Goal: Transaction & Acquisition: Purchase product/service

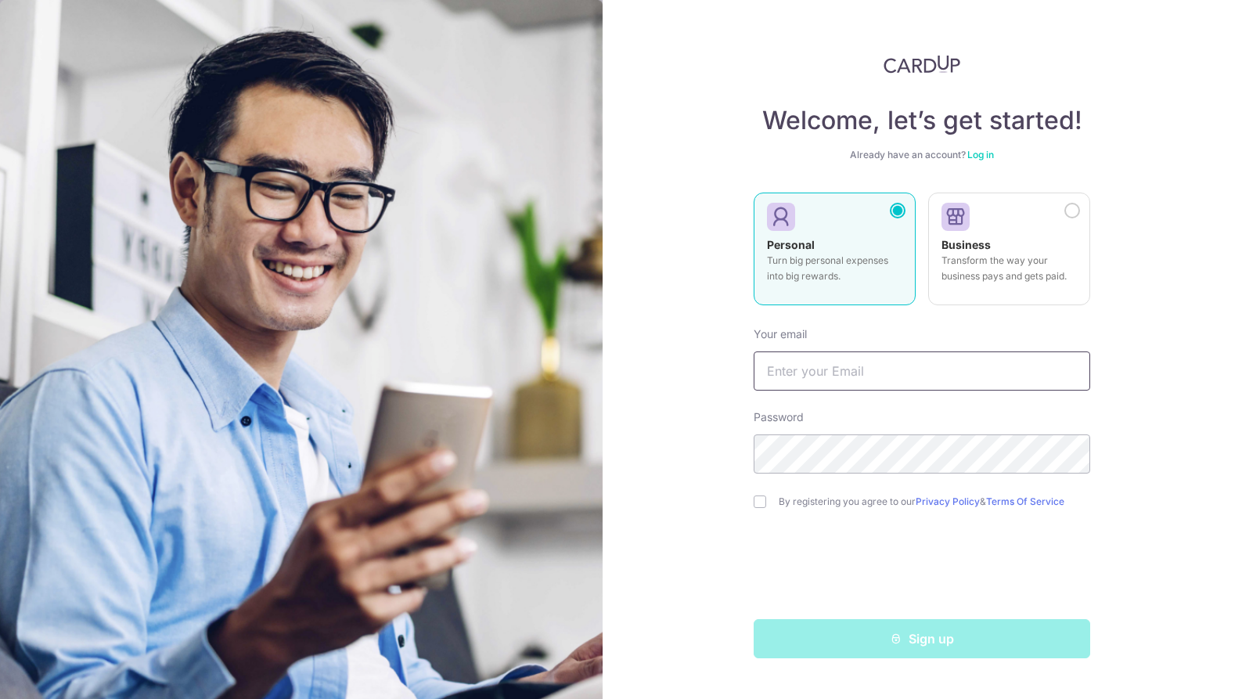
click at [837, 378] on input "text" at bounding box center [922, 370] width 337 height 39
type input "alexqiu23@gmail.com"
click at [761, 496] on input "checkbox" at bounding box center [760, 501] width 13 height 13
checkbox input "true"
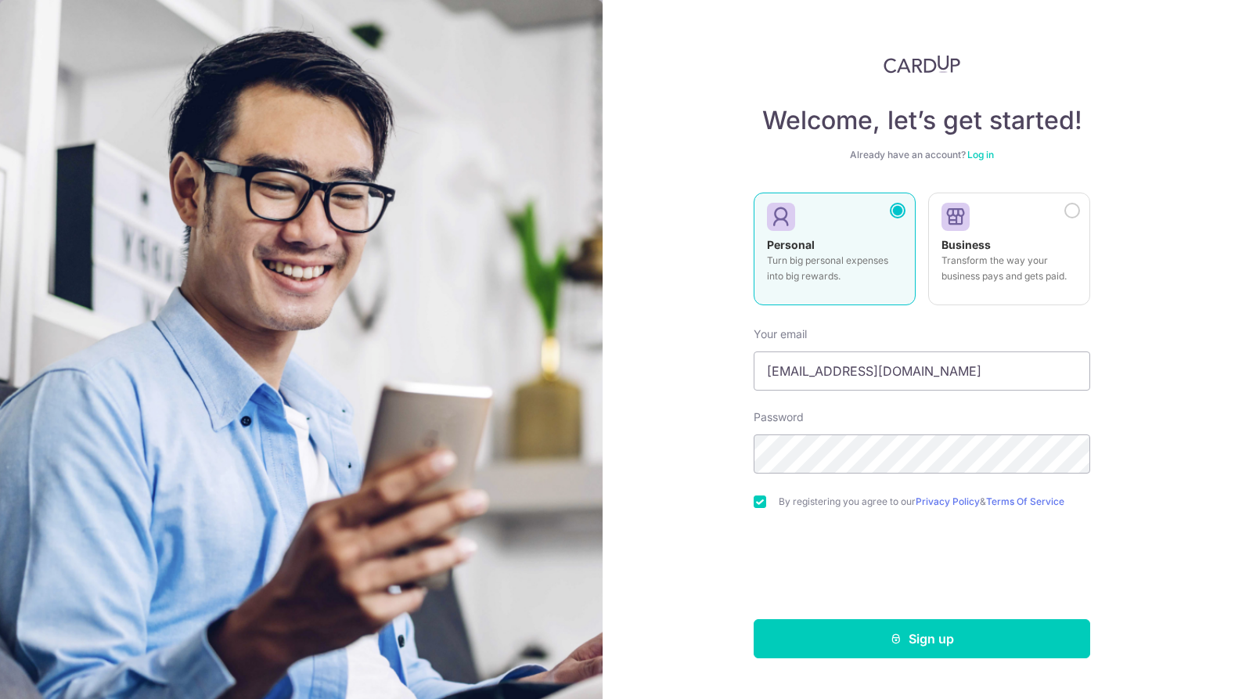
click at [984, 158] on link "Log in" at bounding box center [980, 155] width 27 height 12
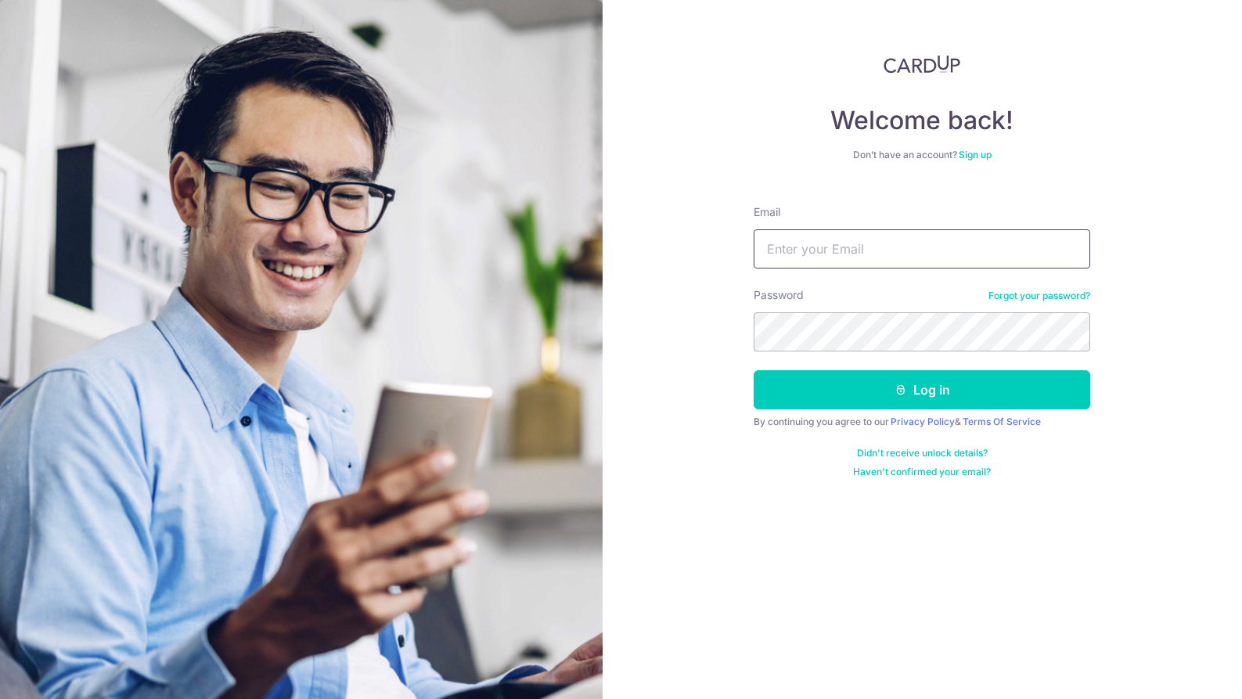
click at [898, 233] on input "Email" at bounding box center [922, 248] width 337 height 39
type input "alexqiu23@gmail.com"
click at [754, 370] on button "Log in" at bounding box center [922, 389] width 337 height 39
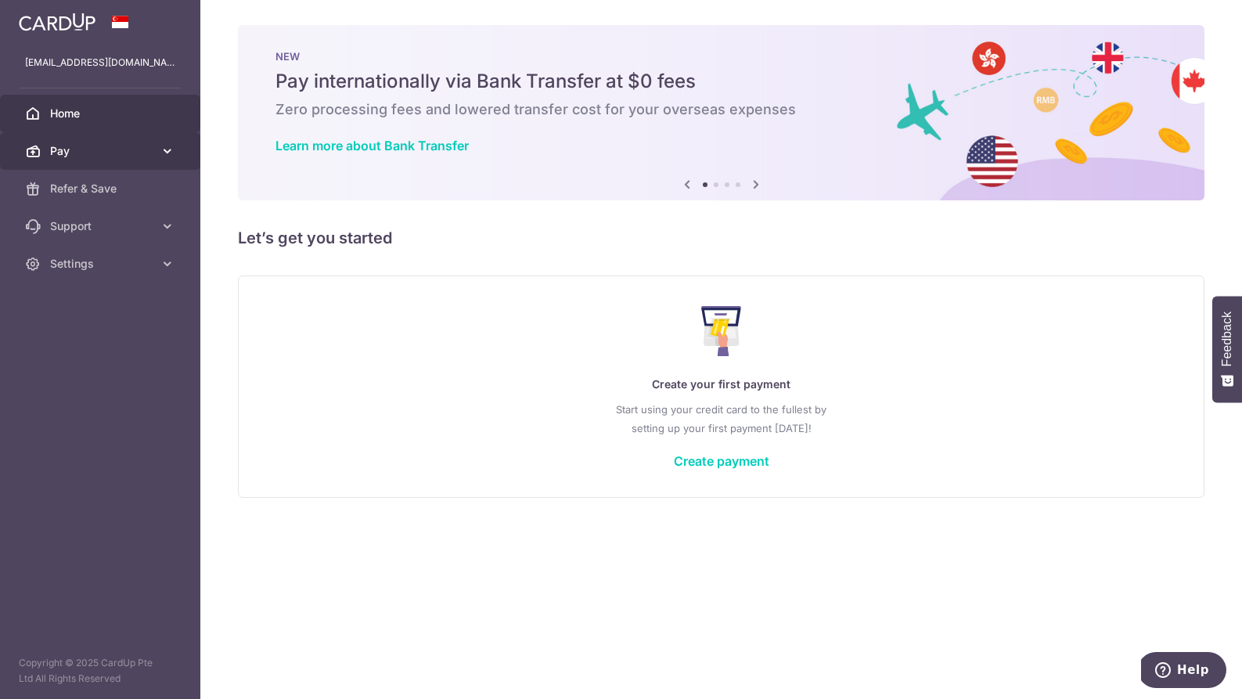
click at [107, 154] on span "Pay" at bounding box center [101, 151] width 103 height 16
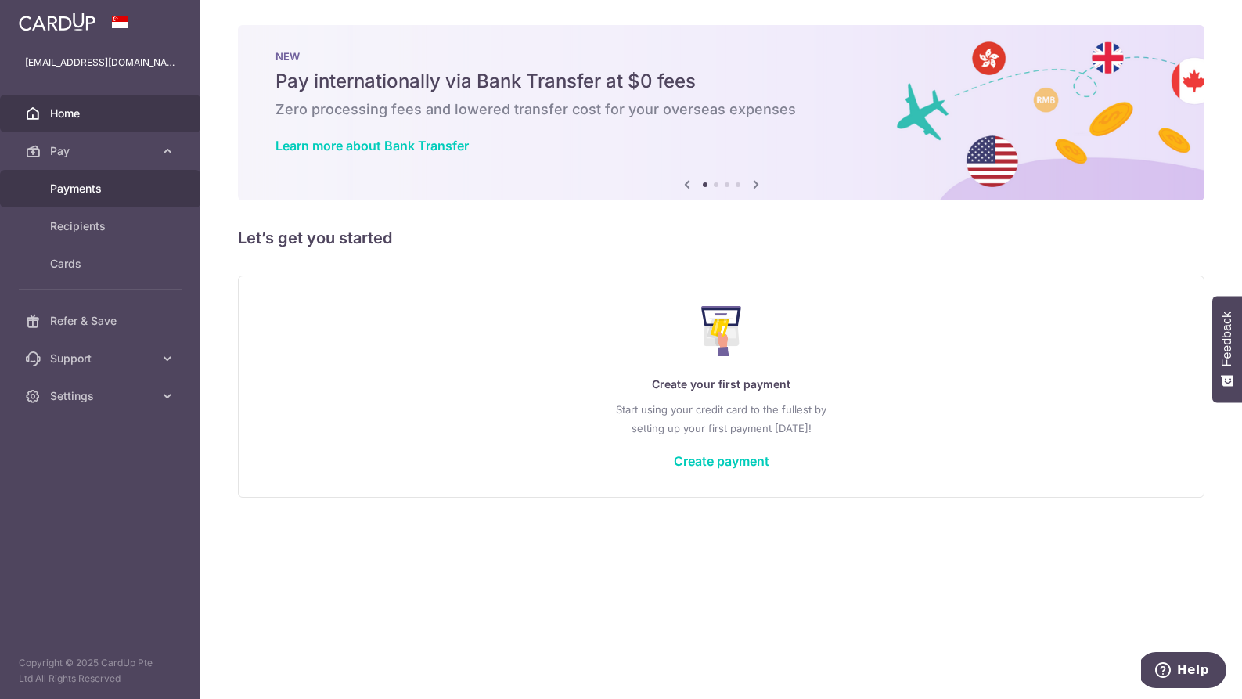
click at [95, 192] on span "Payments" at bounding box center [101, 189] width 103 height 16
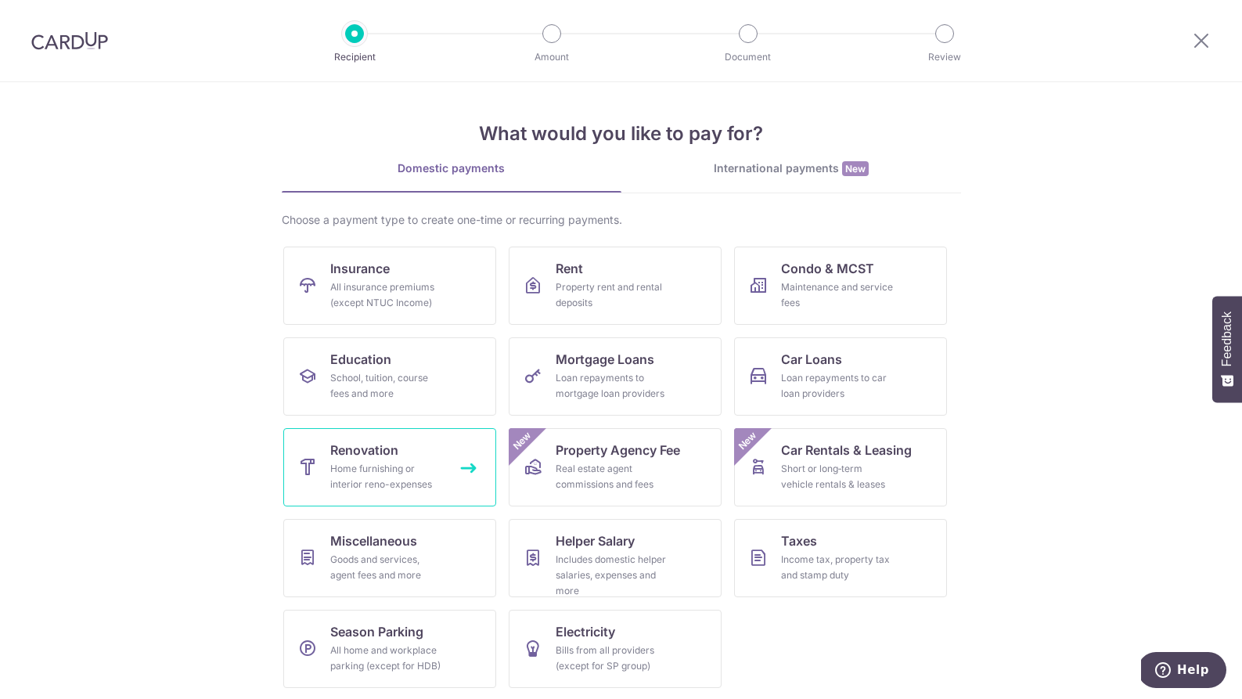
click at [412, 459] on link "Renovation Home furnishing or interior reno-expenses" at bounding box center [389, 467] width 213 height 78
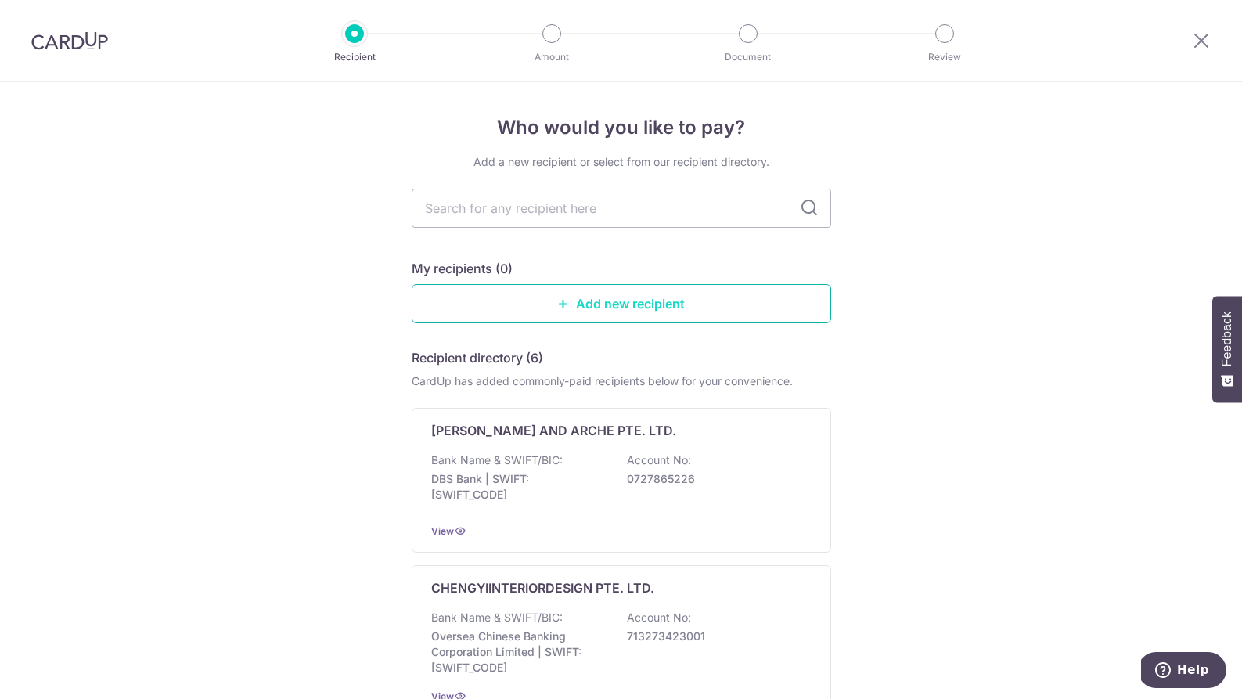
click at [636, 317] on link "Add new recipient" at bounding box center [621, 303] width 419 height 39
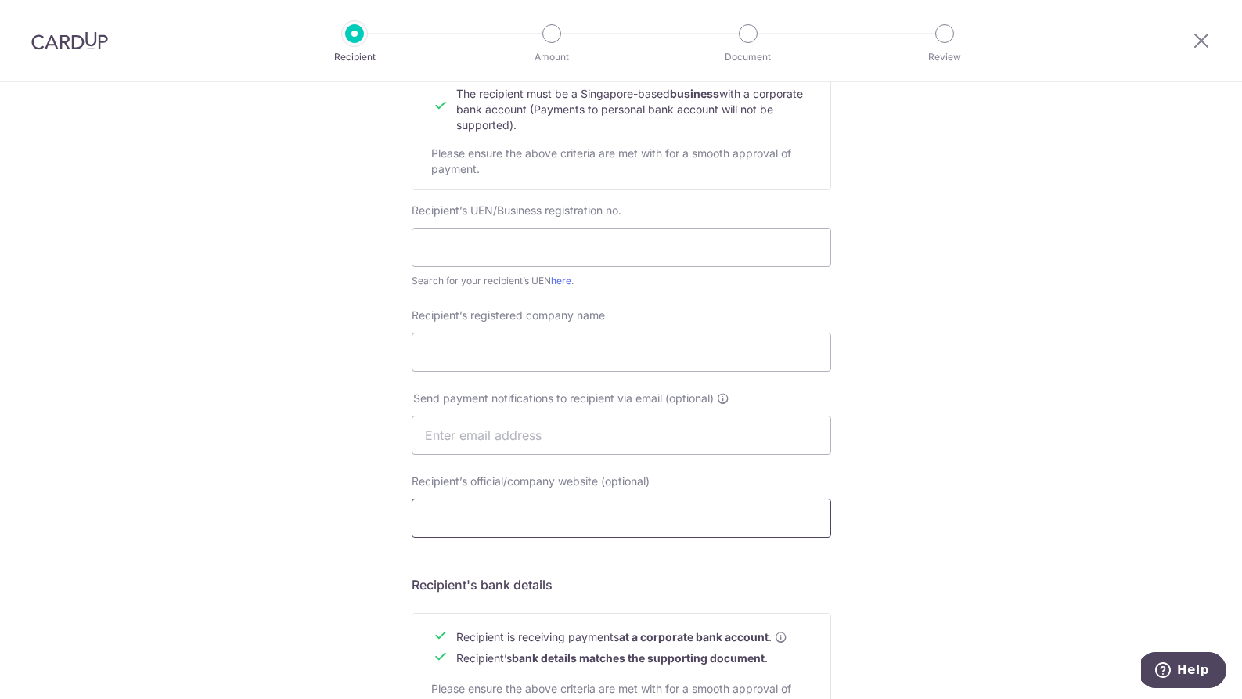
scroll to position [150, 0]
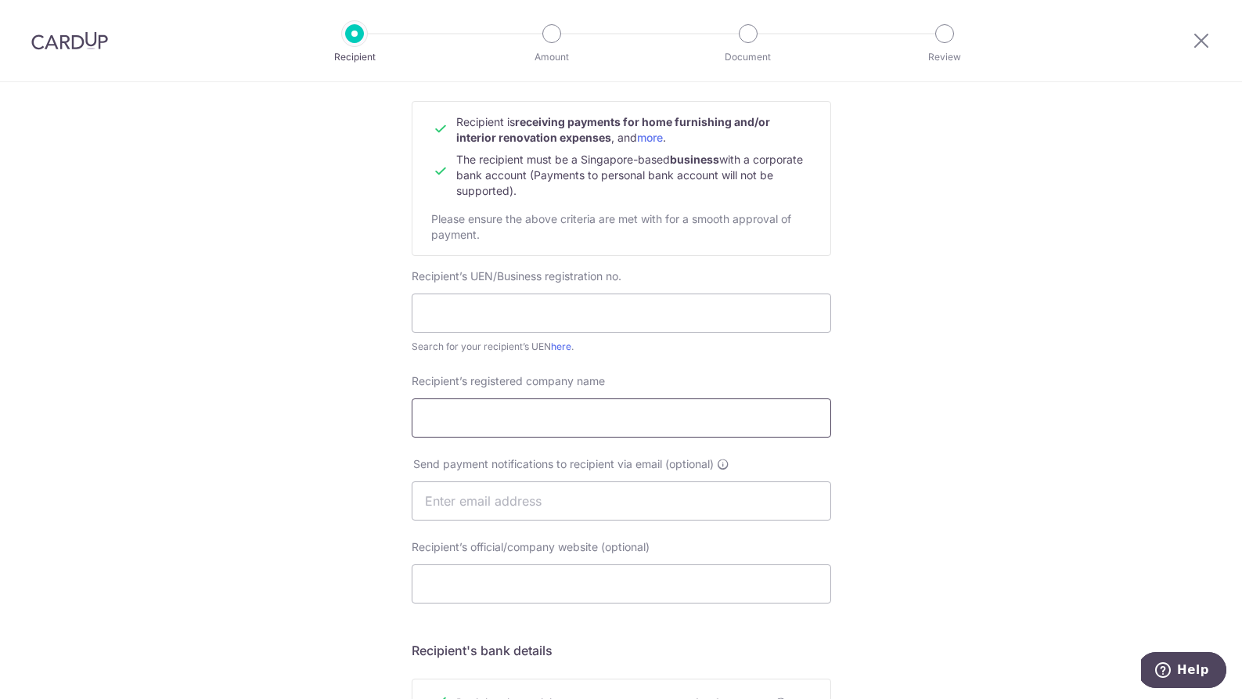
click at [602, 430] on input "Recipient’s registered company name" at bounding box center [621, 417] width 419 height 39
paste input "The Association Pte Ltd"
type input "The Association Pte Ltd"
click at [569, 318] on input "text" at bounding box center [621, 312] width 419 height 39
click at [568, 347] on link "here" at bounding box center [561, 346] width 20 height 12
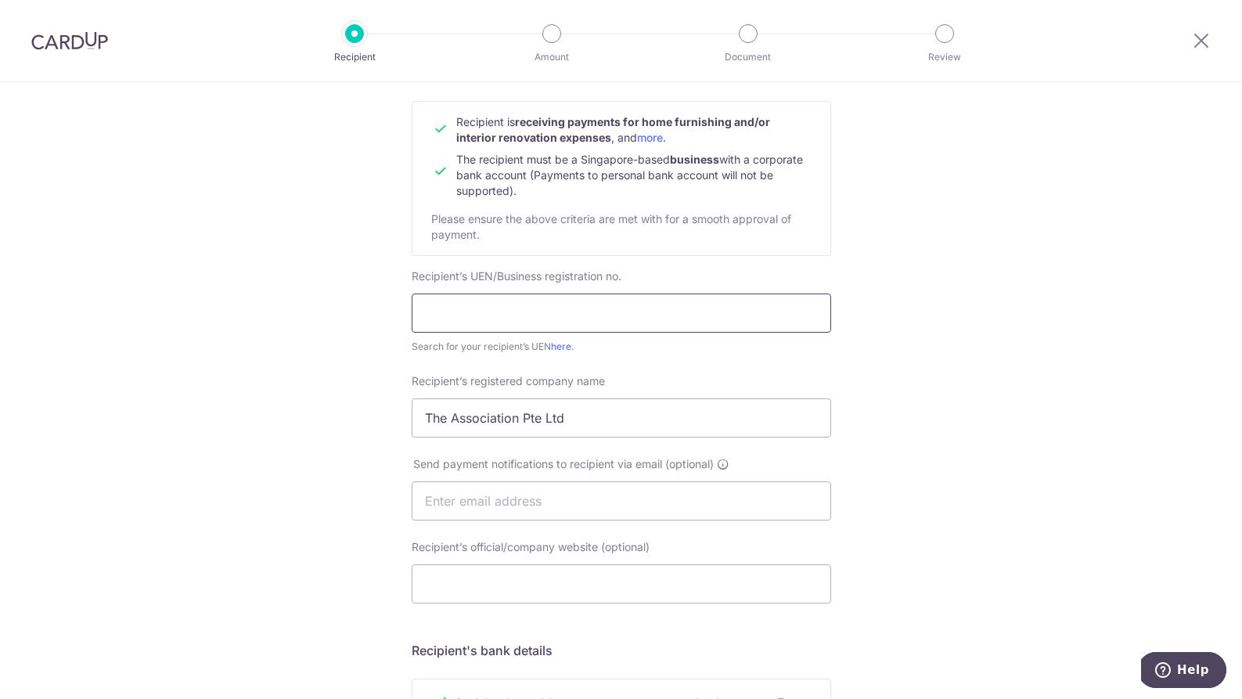
click at [528, 317] on input "text" at bounding box center [621, 312] width 419 height 39
paste input "201204725W"
type input "201204725W"
click at [974, 406] on div "Who would you like to pay? Your recipient does not need a CardUp account to rec…" at bounding box center [621, 520] width 1242 height 1177
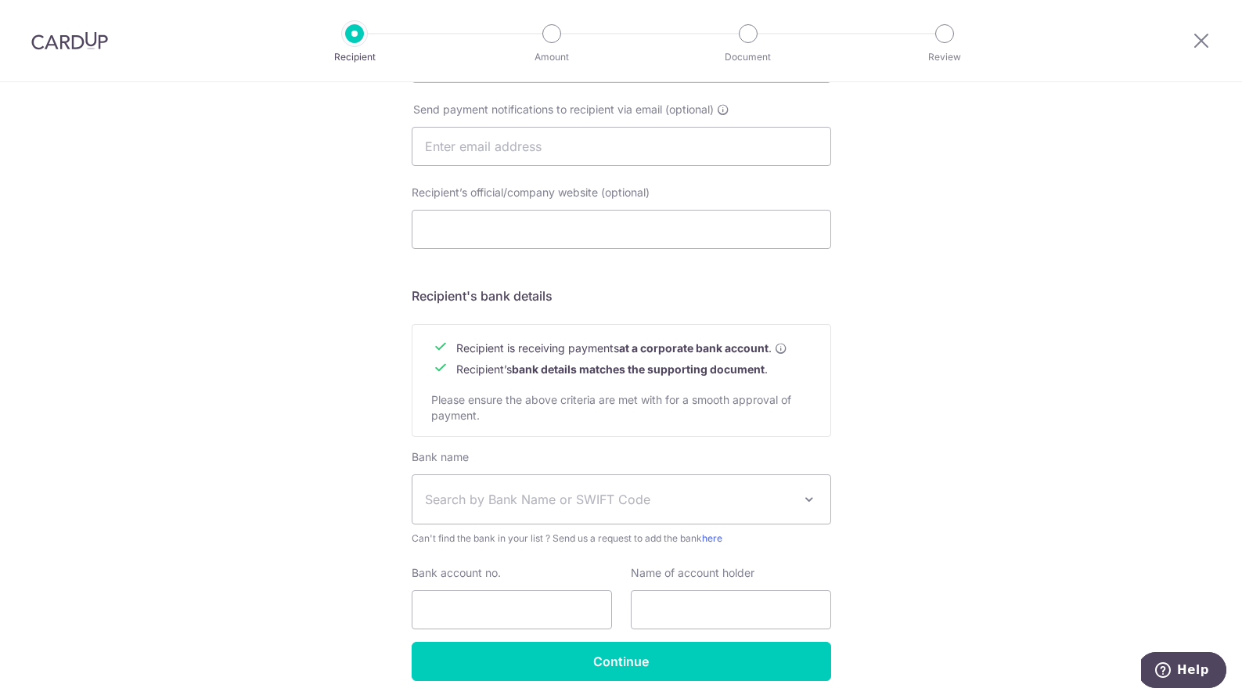
scroll to position [561, 0]
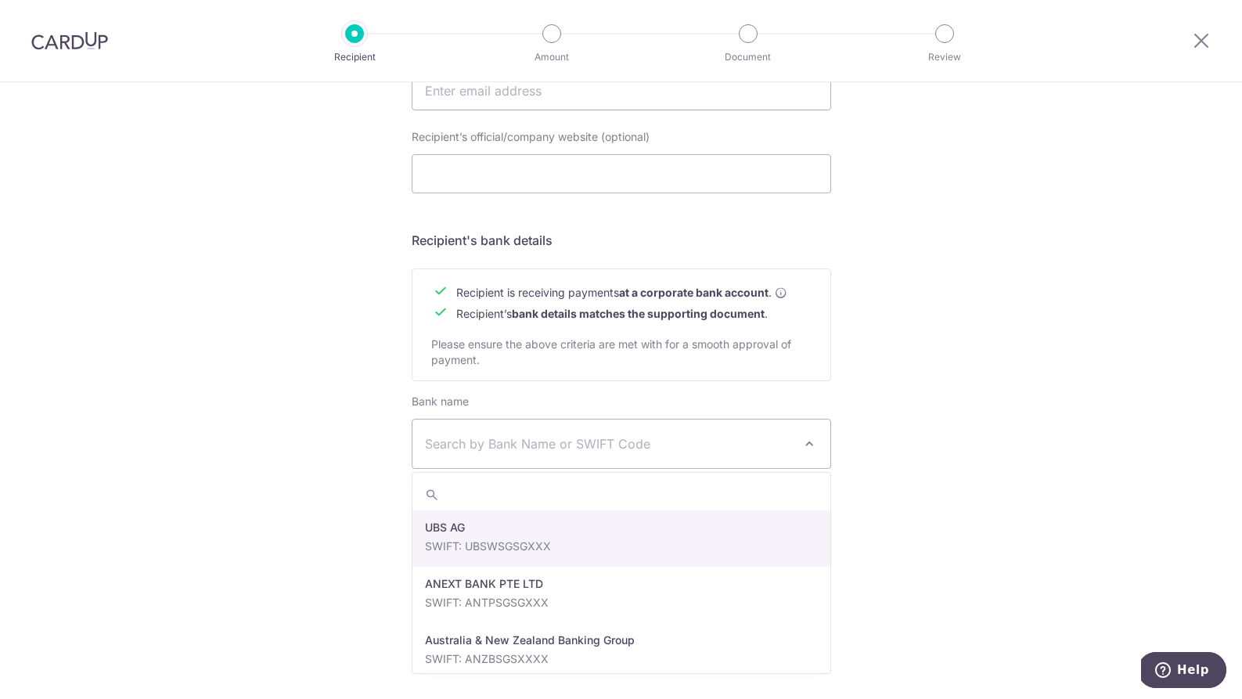
click at [761, 447] on span "Search by Bank Name or SWIFT Code" at bounding box center [609, 443] width 368 height 19
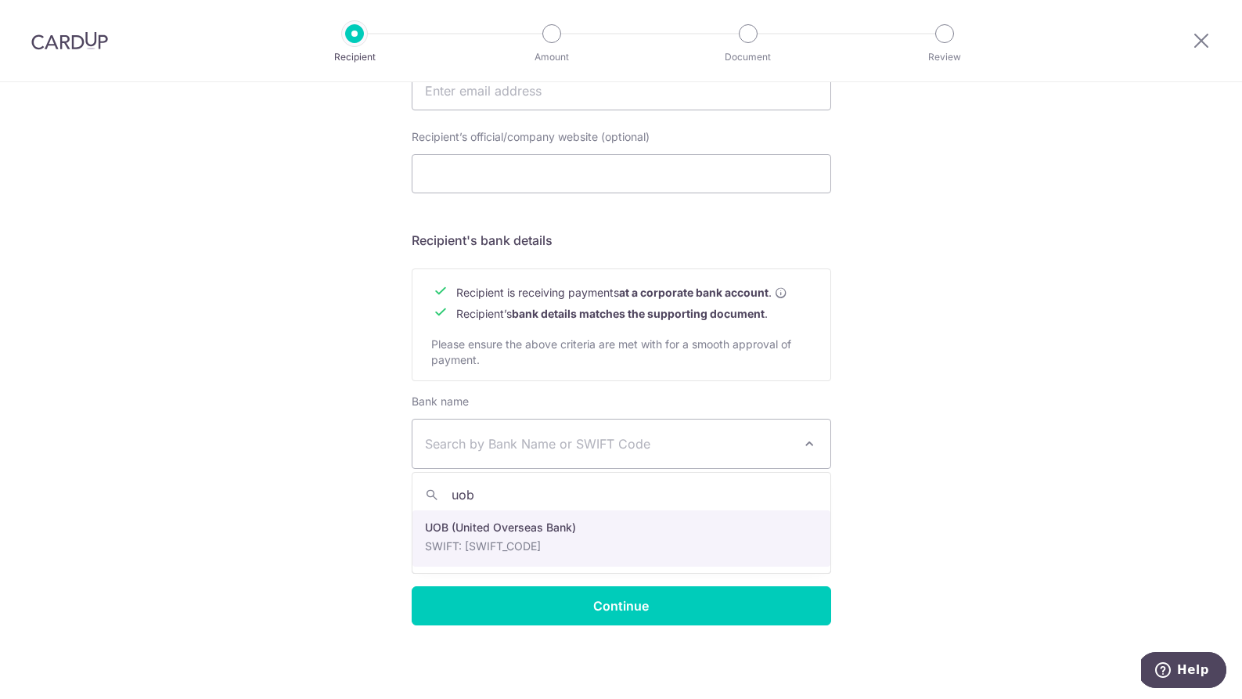
type input "uob"
select select "18"
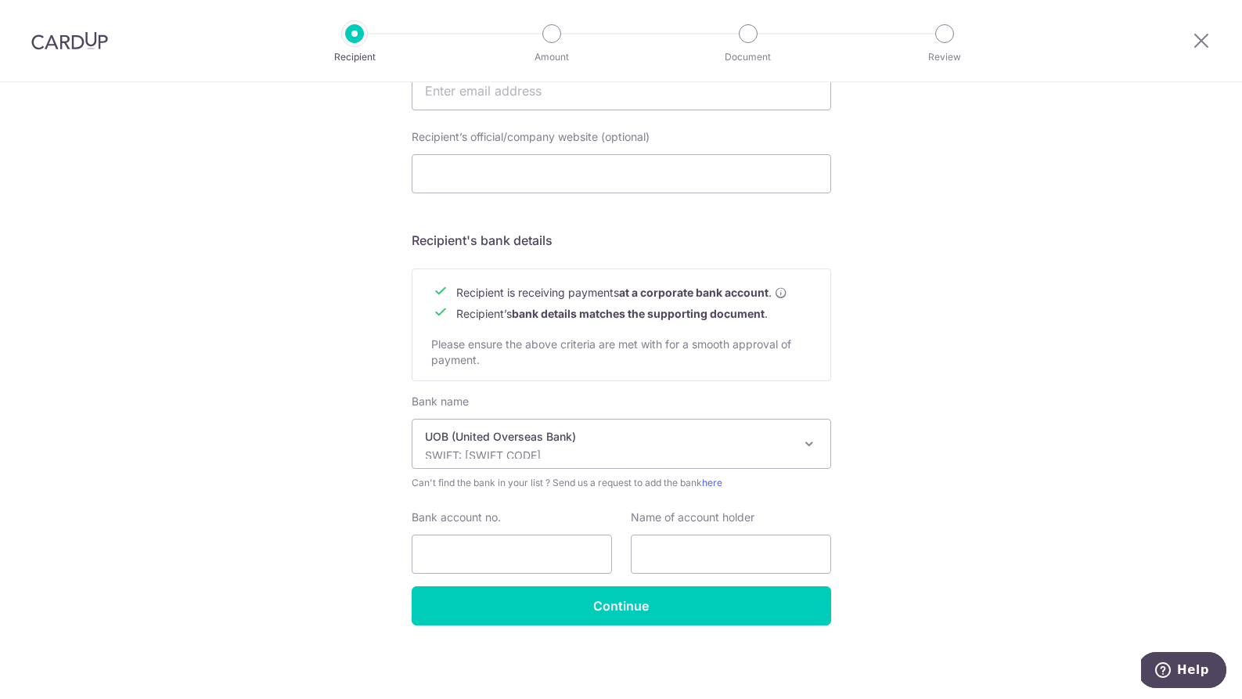
click at [891, 493] on div "Who would you like to pay? Your recipient does not need a CardUp account to rec…" at bounding box center [621, 110] width 1242 height 1177
click at [584, 547] on input "Bank account no." at bounding box center [512, 554] width 200 height 39
paste input "364-307-883-8"
type input "364-307-883-8"
click at [721, 546] on input "text" at bounding box center [731, 554] width 200 height 39
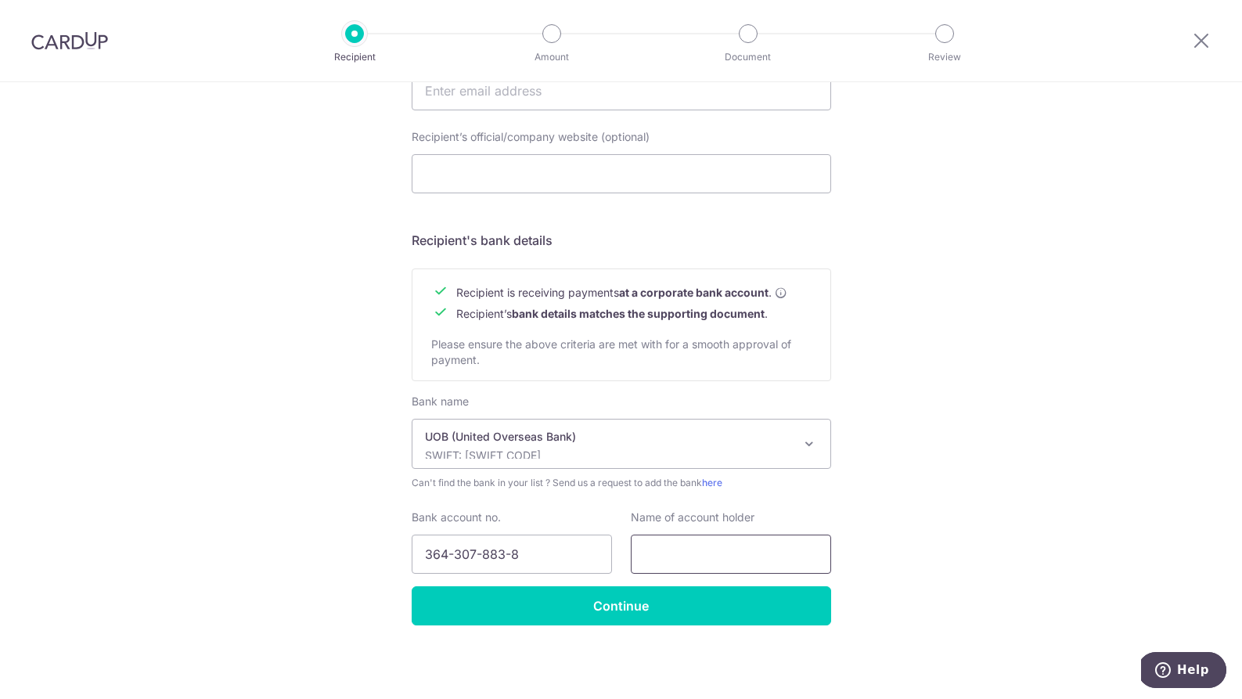
paste input "364-307-883-8"
type input "364-307-883-8"
paste input "The Association Pte Ltd"
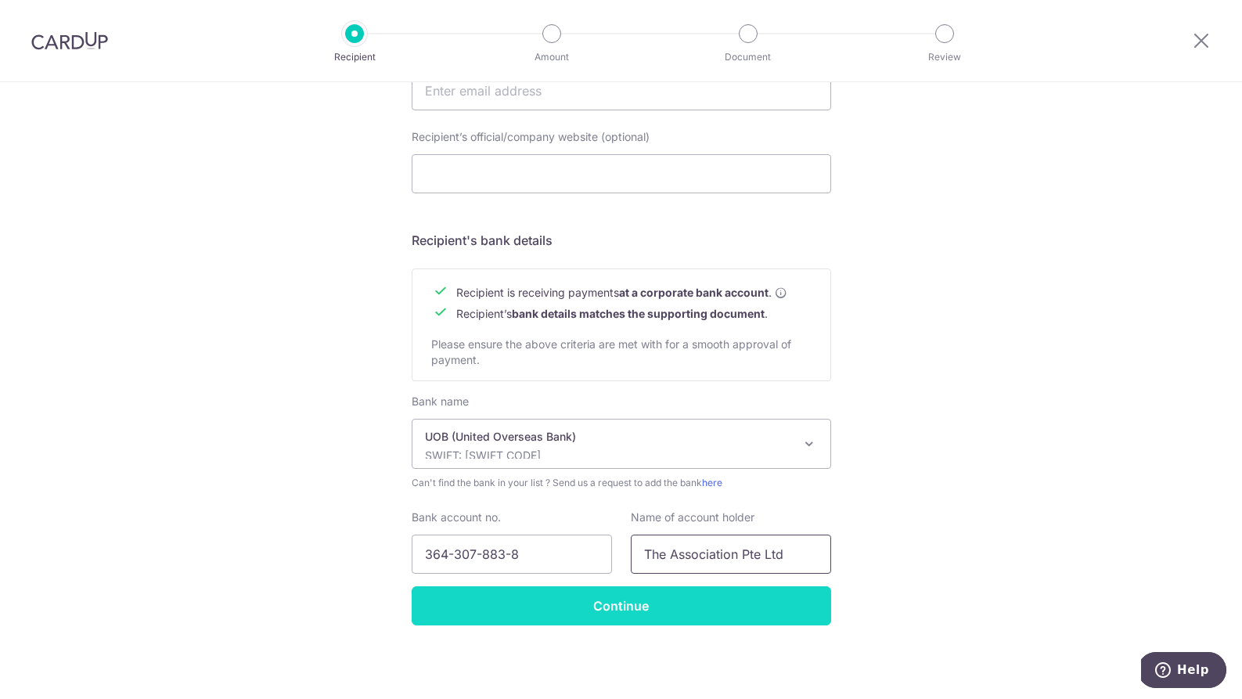
type input "The Association Pte Ltd"
click at [769, 599] on input "Continue" at bounding box center [621, 605] width 419 height 39
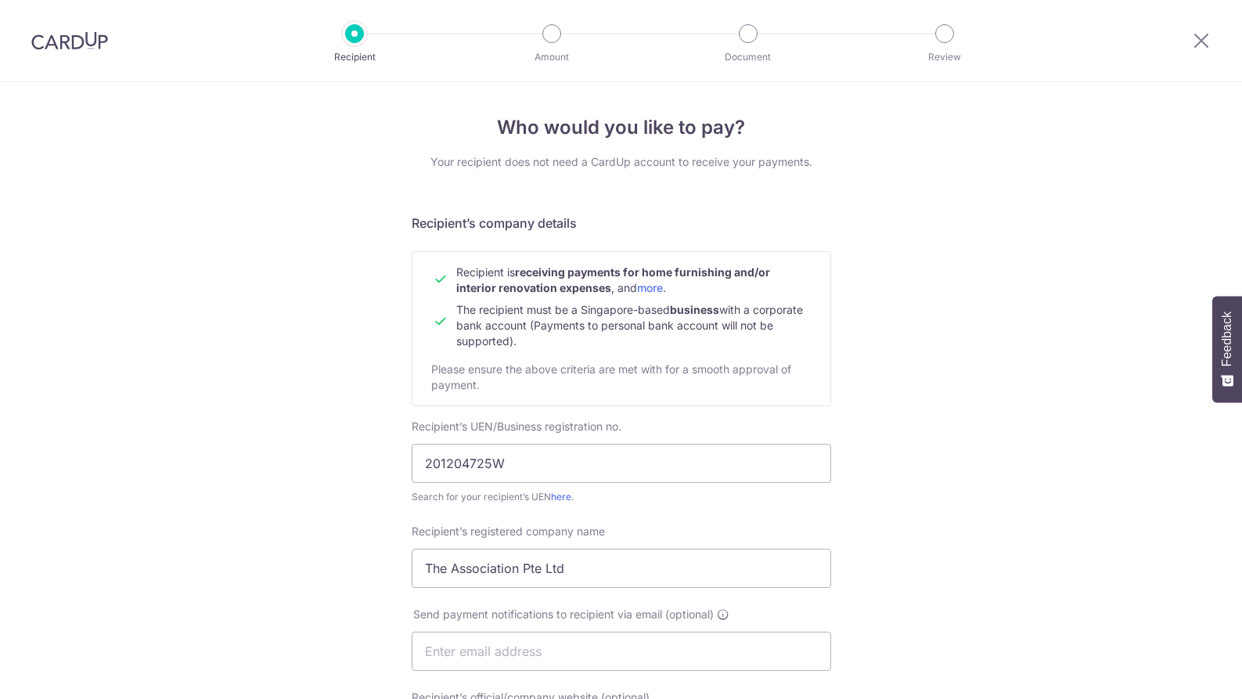
scroll to position [599, 0]
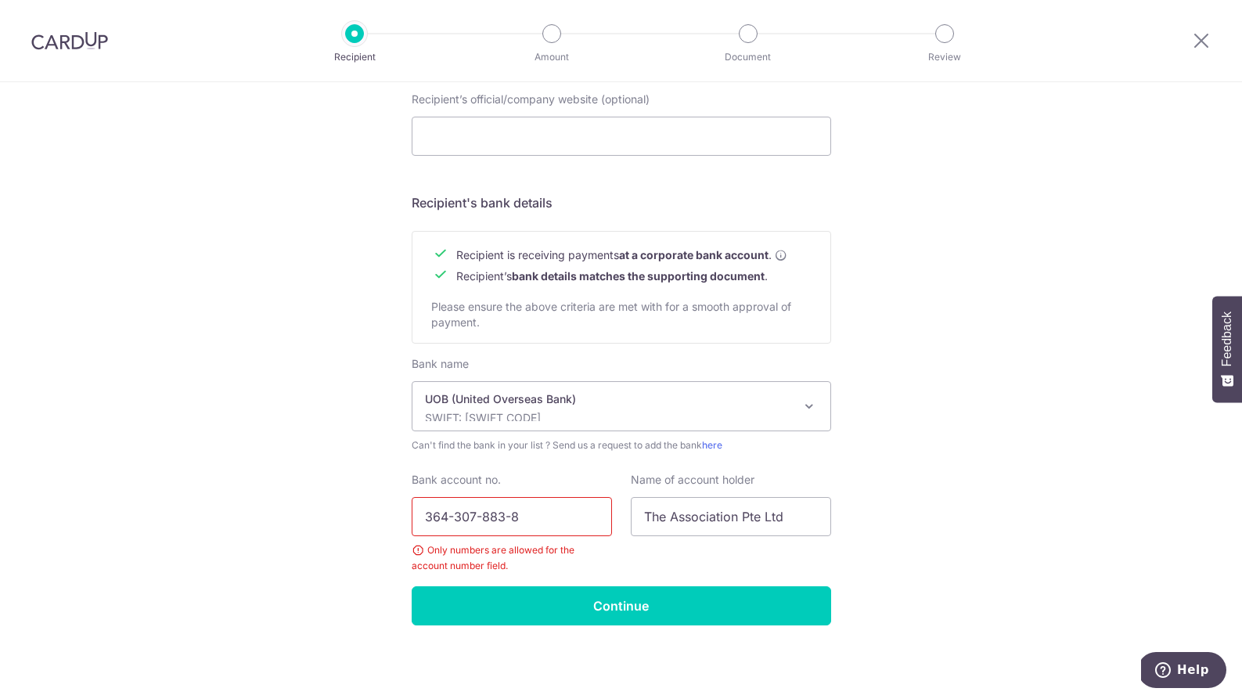
click at [449, 512] on input "364-307-883-8" at bounding box center [512, 516] width 200 height 39
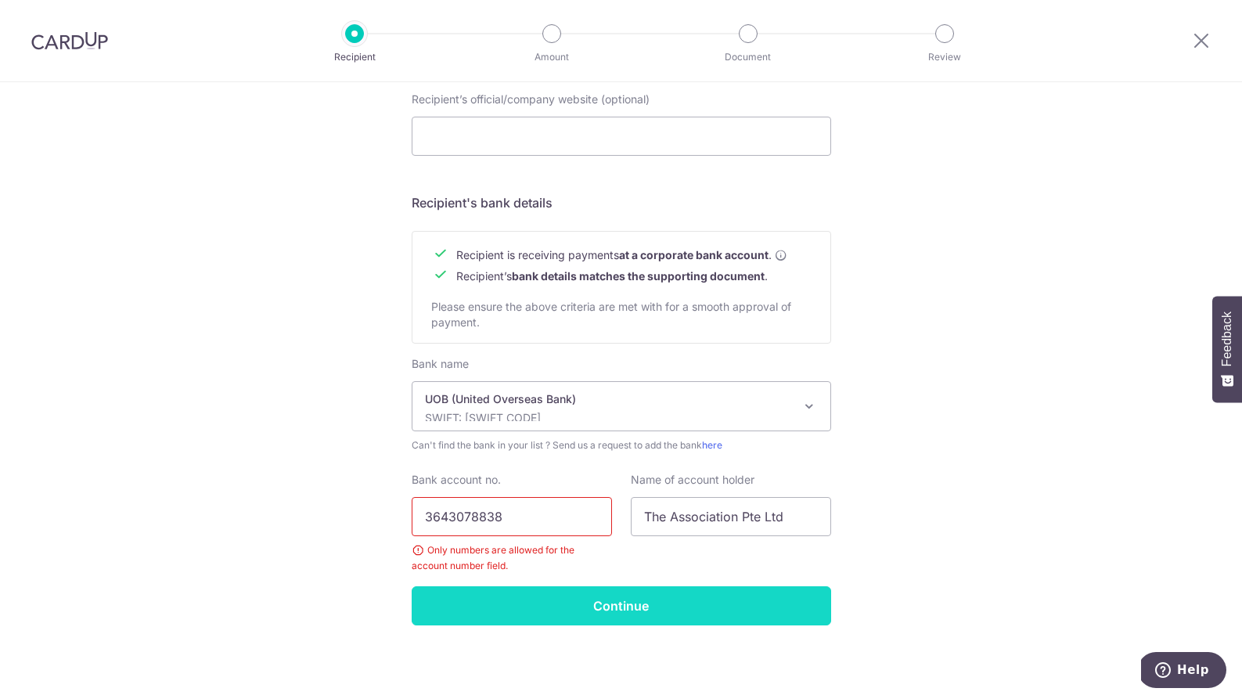
type input "3643078838"
click at [589, 599] on input "Continue" at bounding box center [621, 605] width 419 height 39
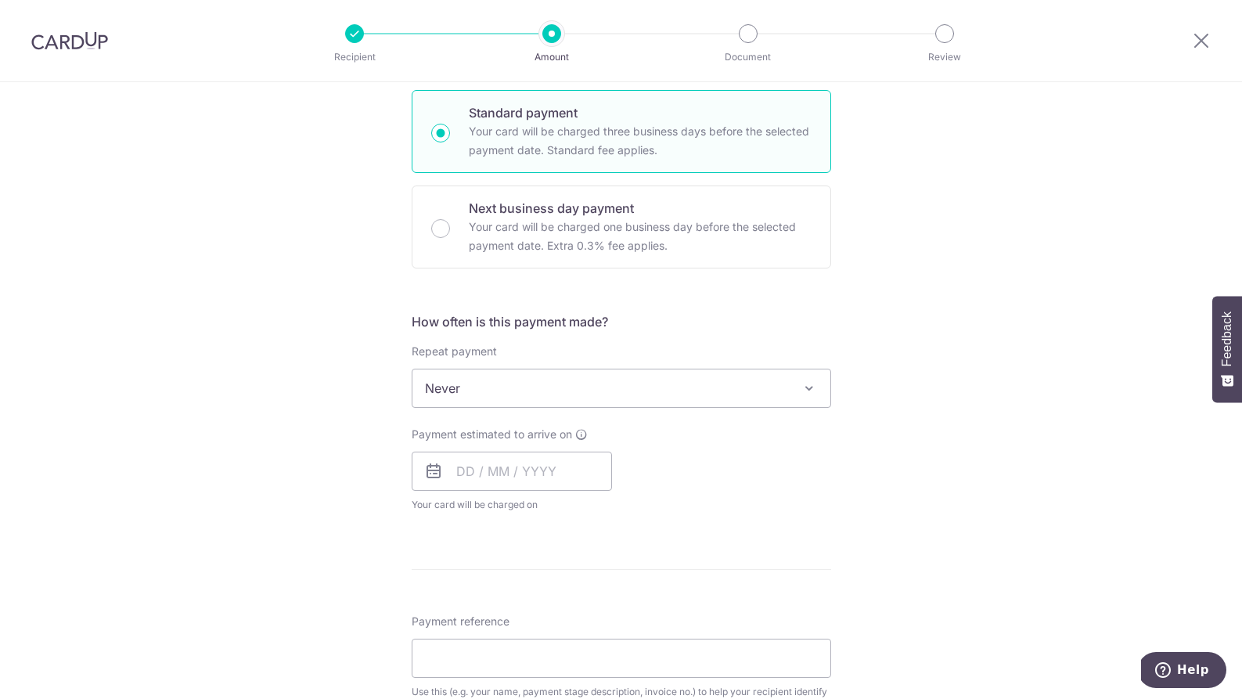
scroll to position [378, 0]
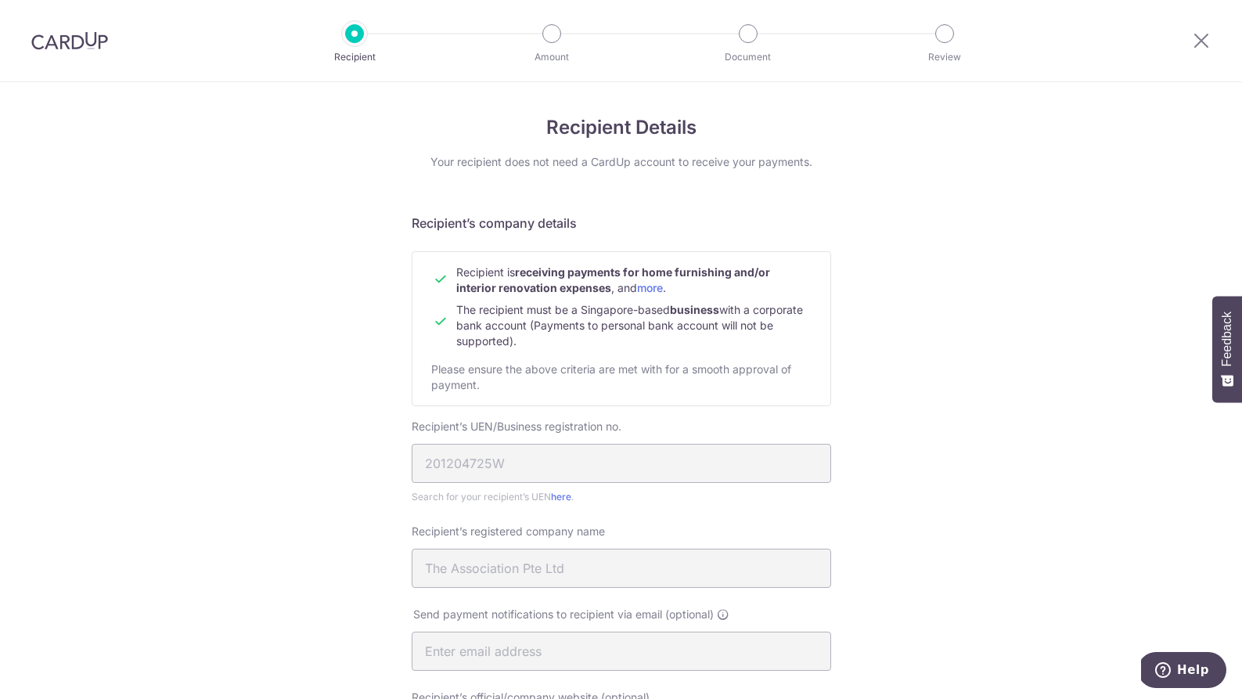
click at [102, 36] on img at bounding box center [69, 40] width 77 height 19
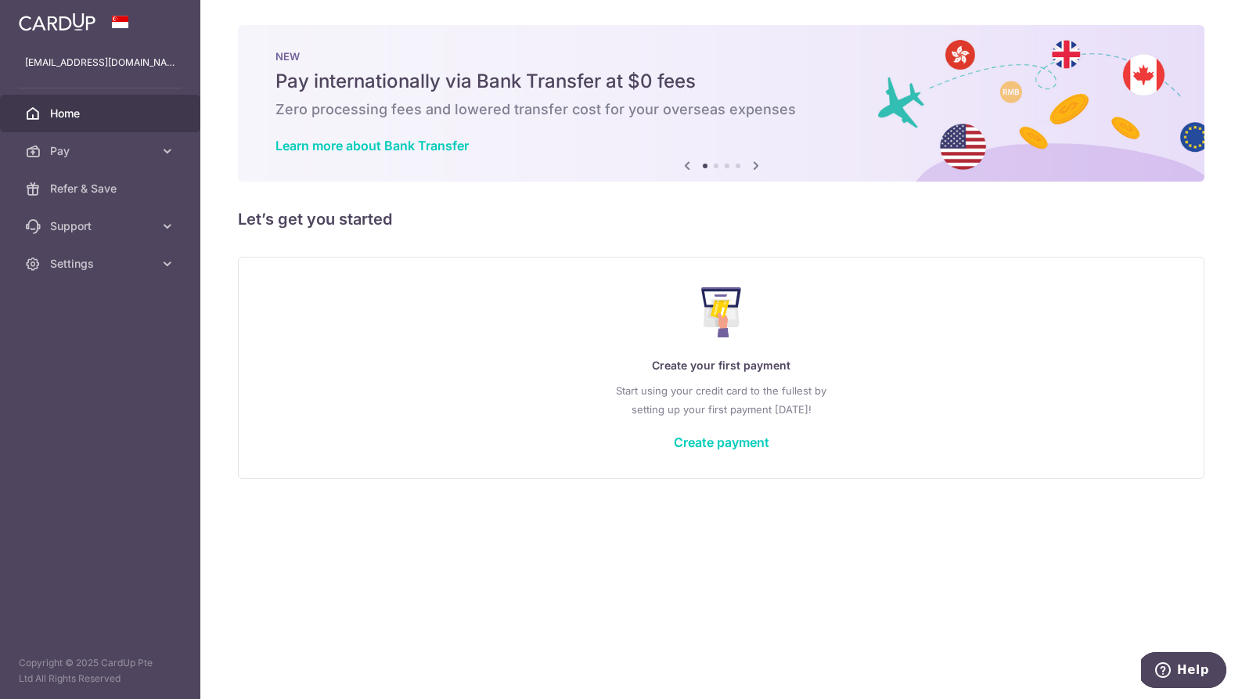
click at [65, 20] on img at bounding box center [57, 22] width 77 height 19
click at [70, 30] on img at bounding box center [57, 22] width 77 height 19
click at [171, 152] on icon at bounding box center [168, 151] width 16 height 16
click at [130, 182] on span "Payments" at bounding box center [101, 189] width 103 height 16
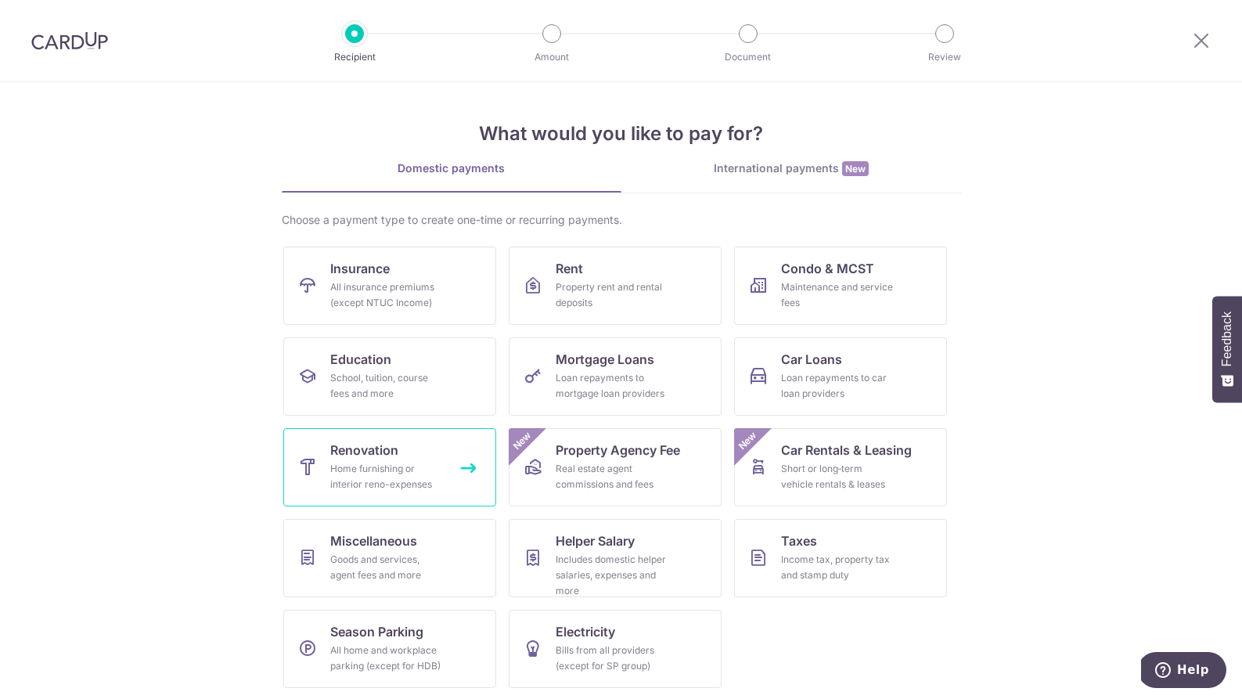
click at [387, 455] on span "Renovation" at bounding box center [364, 450] width 68 height 19
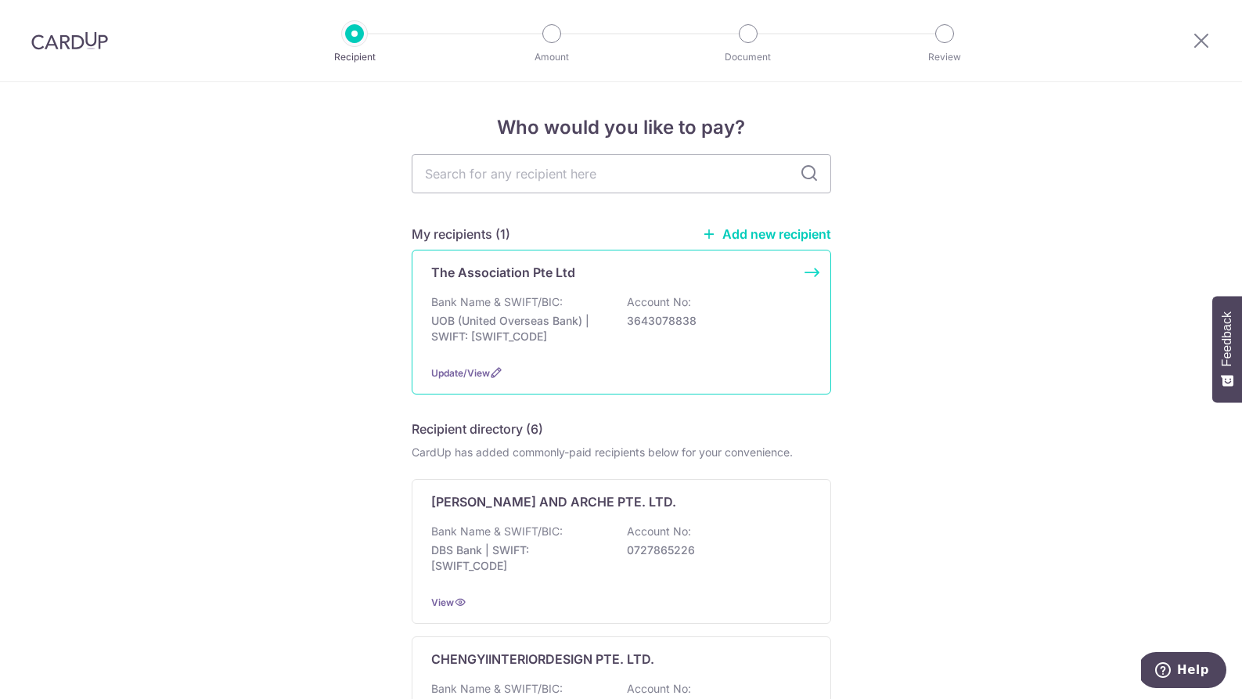
click at [596, 311] on div "Bank Name & SWIFT/BIC: UOB (United Overseas Bank) | SWIFT: UOVBSGSGXXX Account …" at bounding box center [621, 323] width 380 height 58
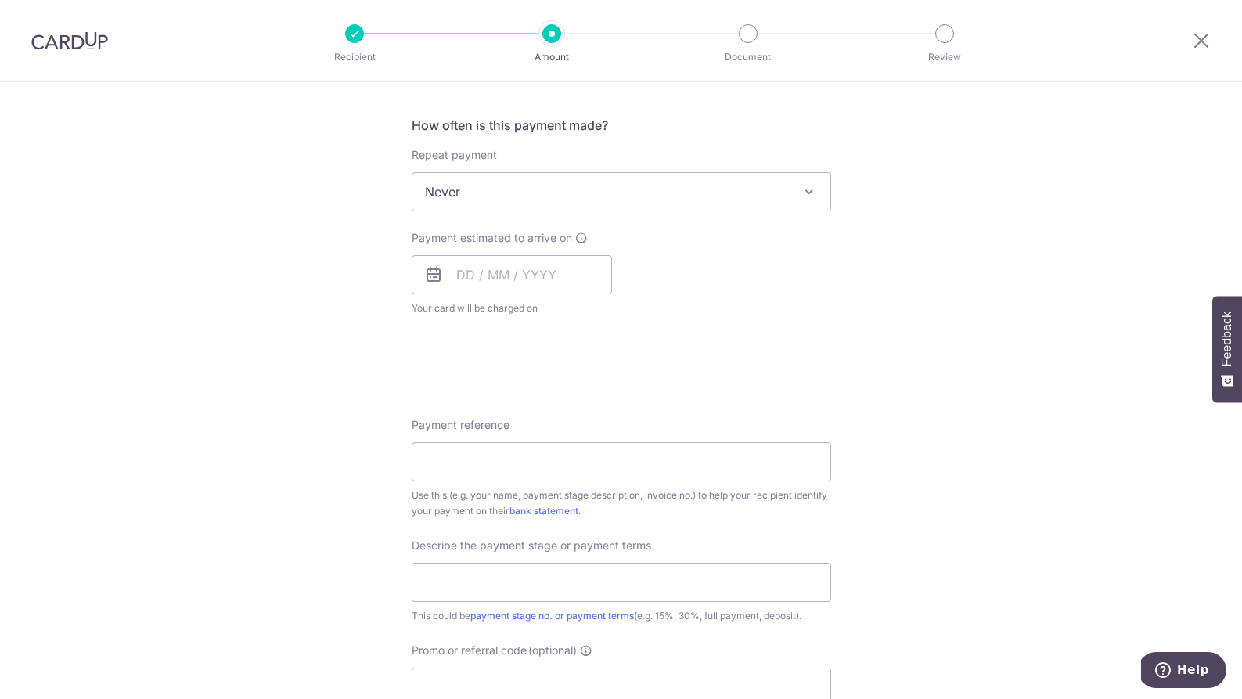
scroll to position [645, 0]
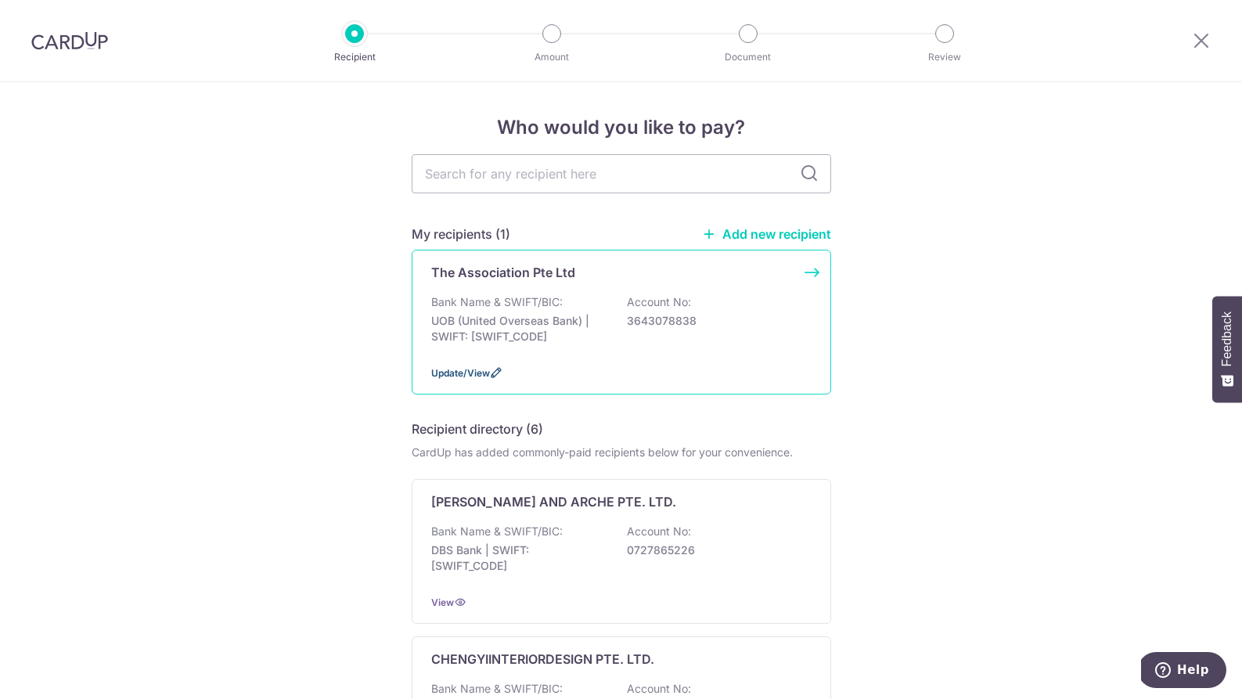
click at [462, 371] on span "Update/View" at bounding box center [460, 373] width 59 height 12
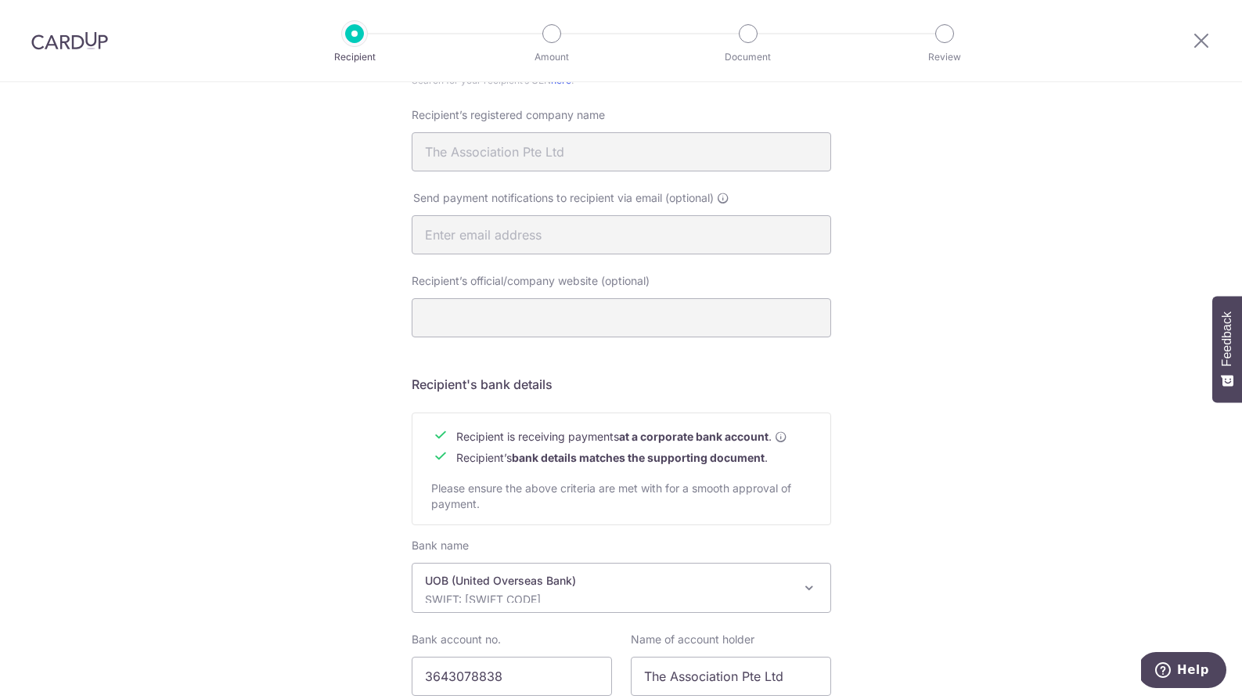
scroll to position [539, 0]
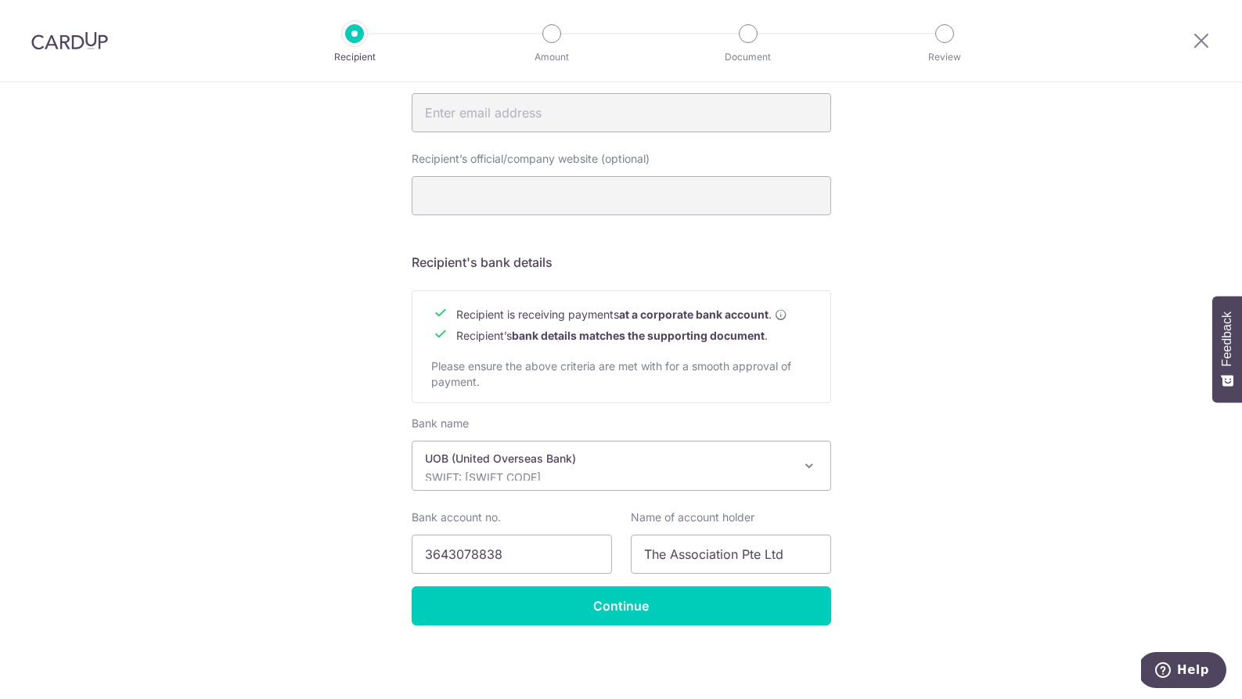
click at [360, 410] on div "Recipient Details Your recipient does not need a CardUp account to receive your…" at bounding box center [621, 121] width 1242 height 1155
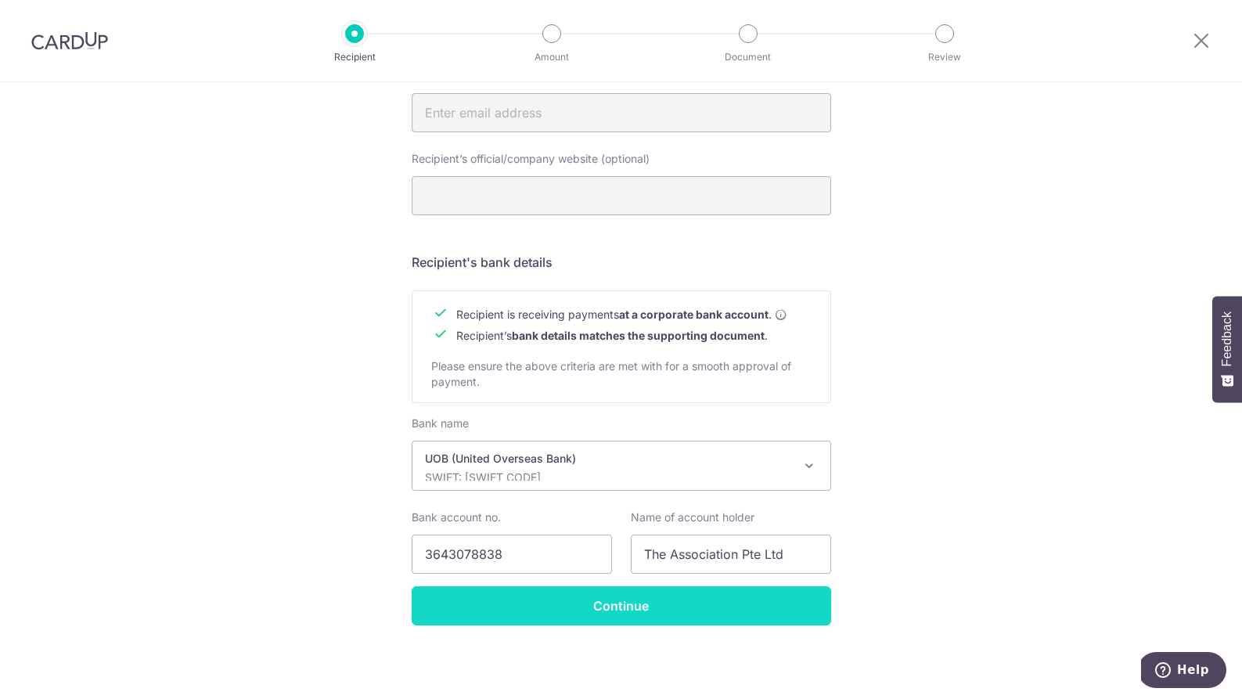
click at [630, 614] on input "Continue" at bounding box center [621, 605] width 419 height 39
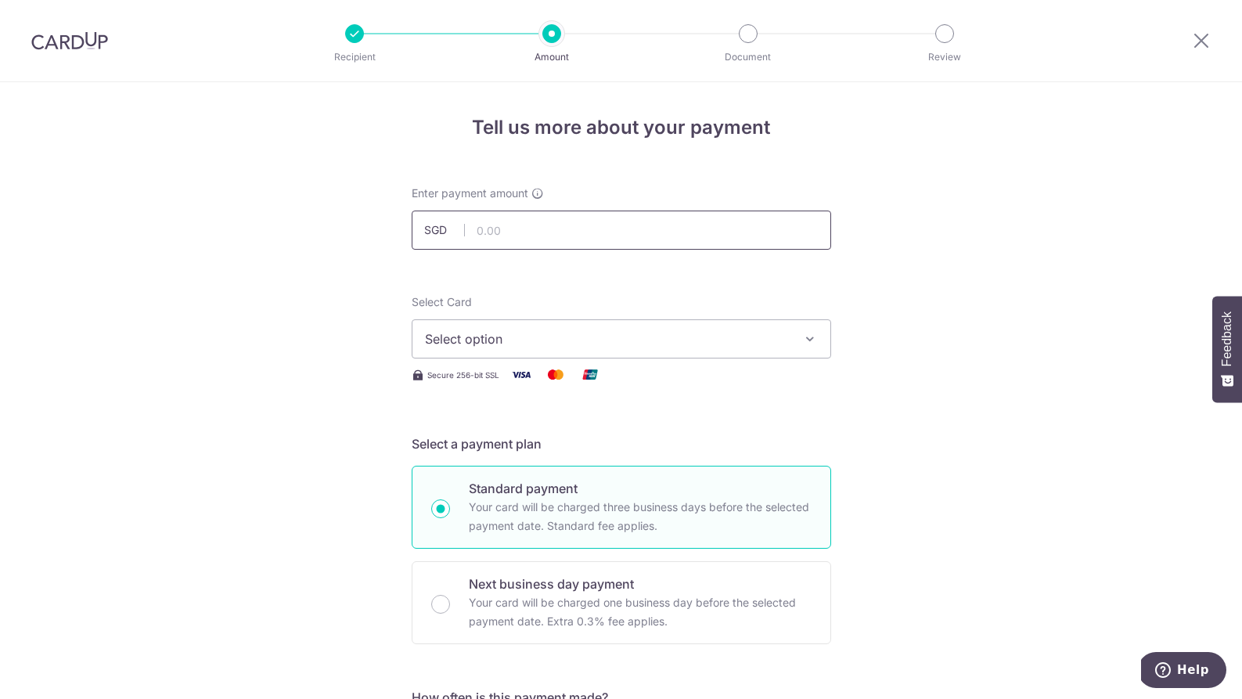
click at [610, 232] on input "text" at bounding box center [621, 230] width 419 height 39
paste input "6380.86"
type input "6,380.86"
click at [618, 346] on span "Select option" at bounding box center [607, 338] width 365 height 19
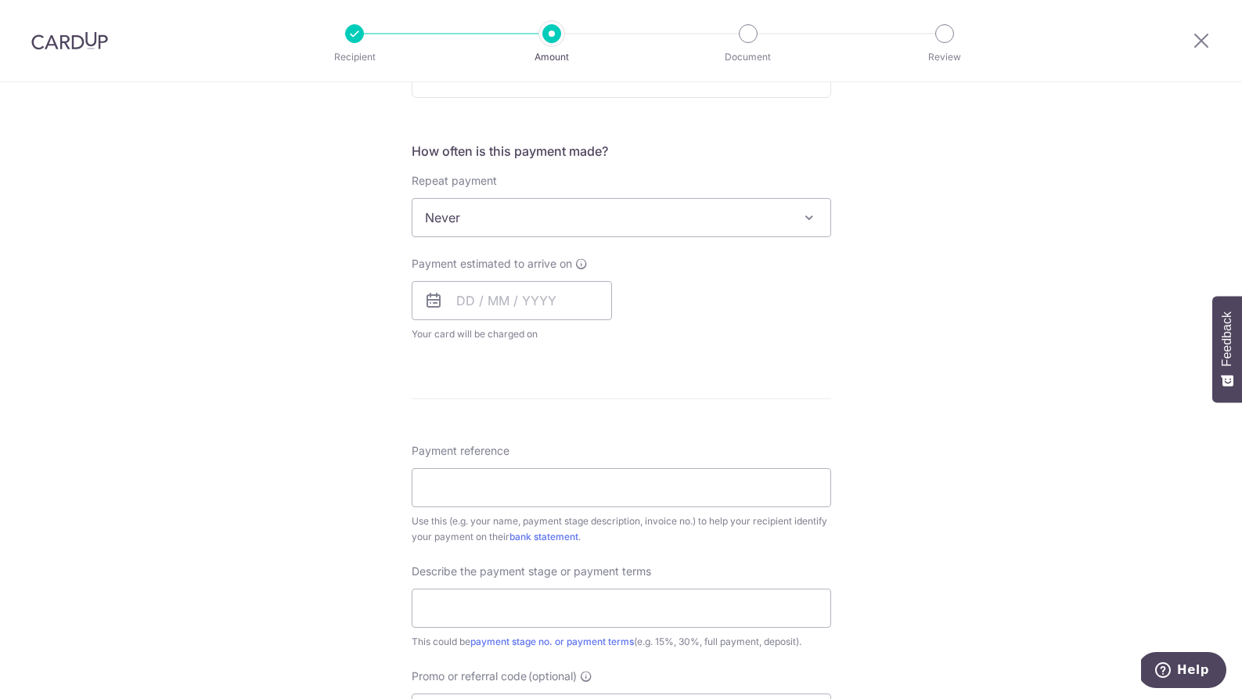
scroll to position [325, 0]
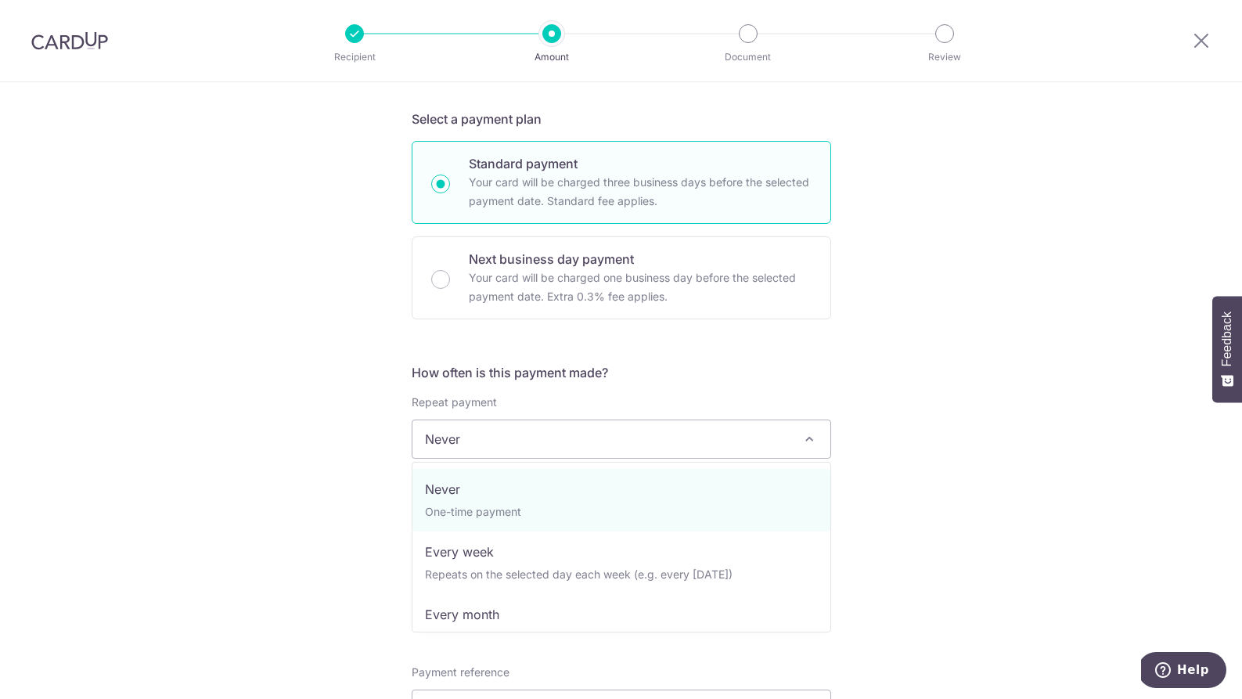
click at [812, 452] on span "Never" at bounding box center [621, 439] width 418 height 38
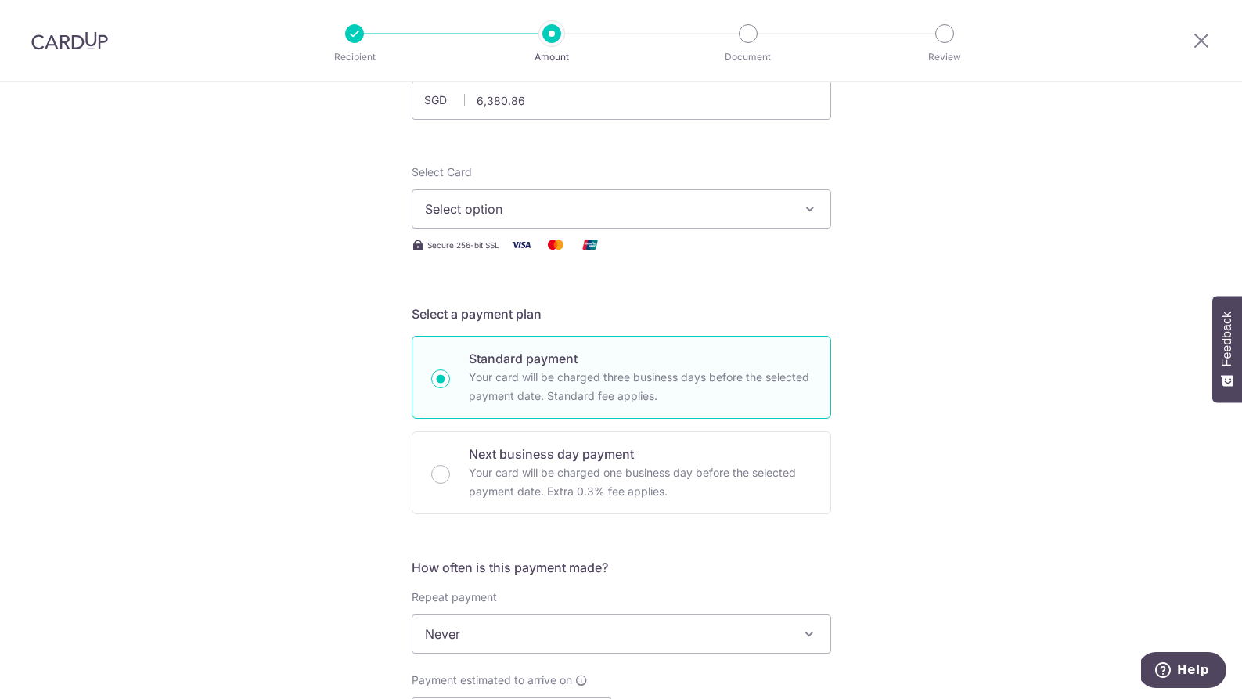
scroll to position [128, 0]
click at [713, 221] on button "Select option" at bounding box center [621, 210] width 419 height 39
click at [683, 249] on span "Add credit card" at bounding box center [635, 255] width 365 height 16
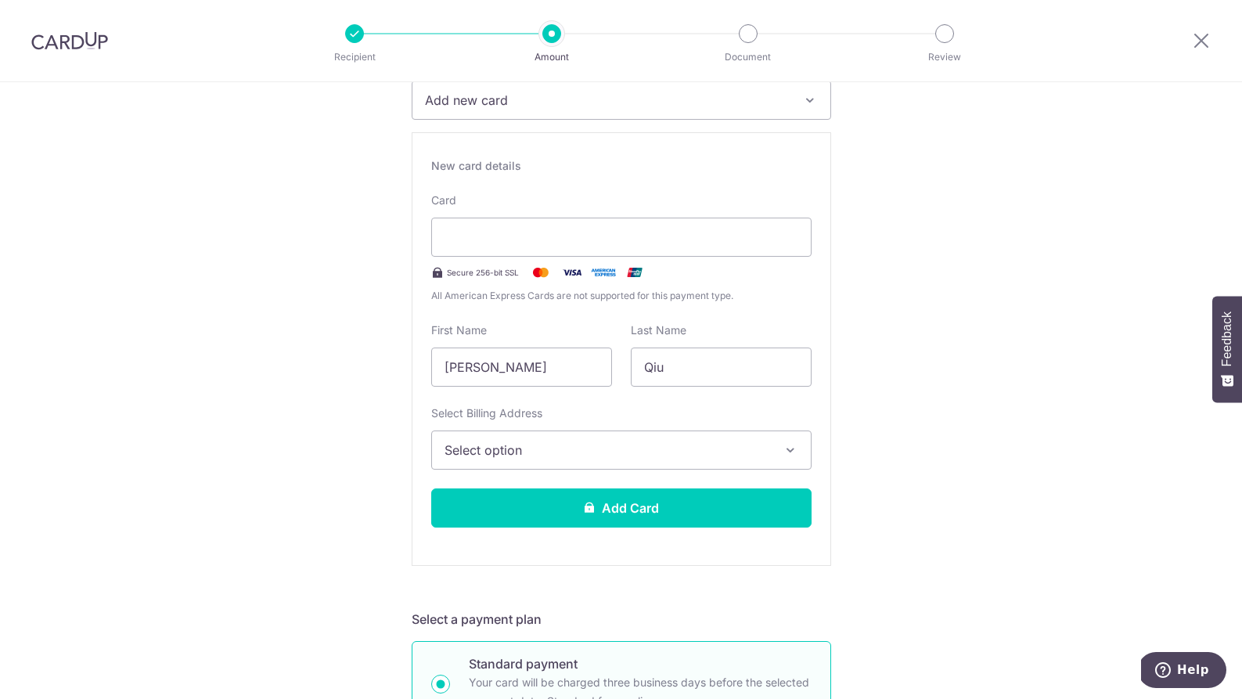
scroll to position [244, 0]
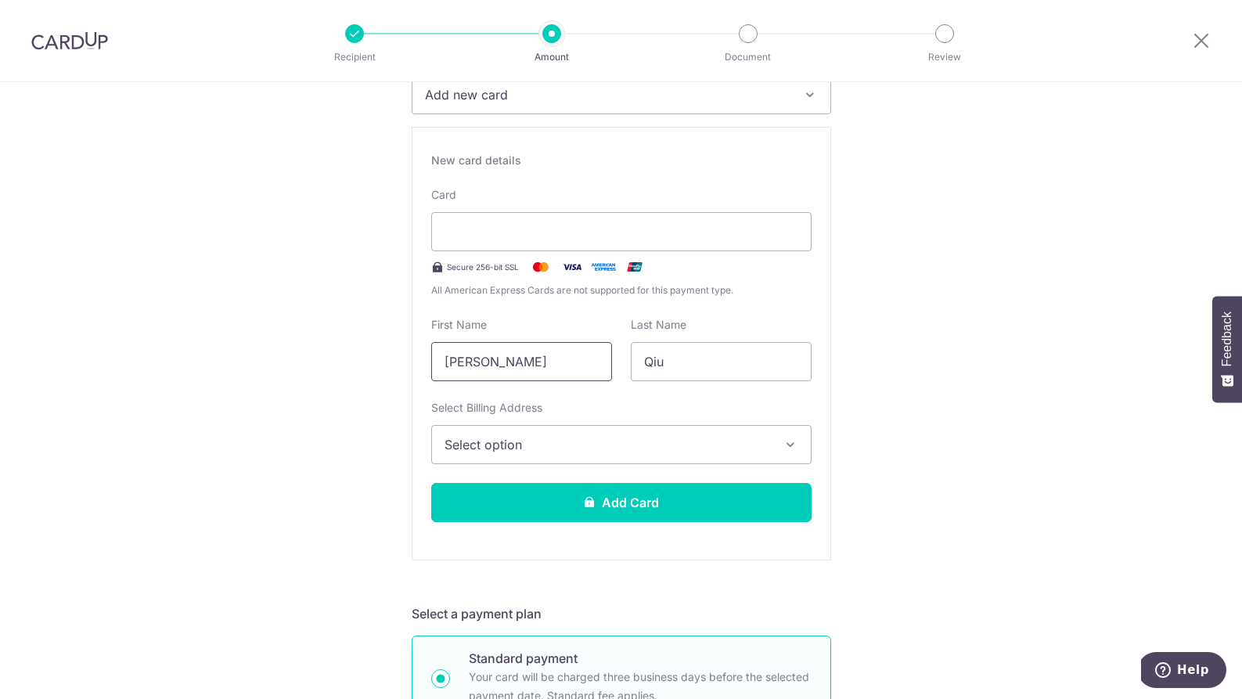
drag, startPoint x: 570, startPoint y: 355, endPoint x: 365, endPoint y: 353, distance: 204.3
type input "Alex"
click at [526, 443] on span "Select option" at bounding box center [608, 444] width 326 height 19
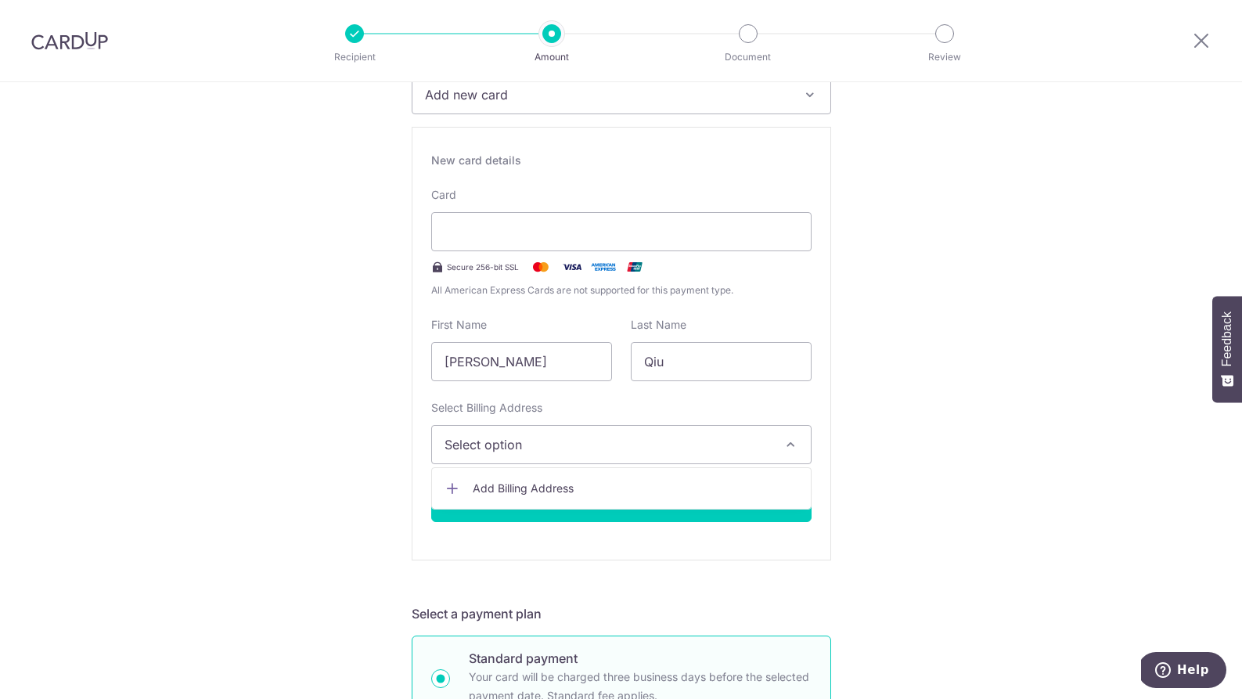
click at [588, 489] on span "Add Billing Address" at bounding box center [636, 489] width 326 height 16
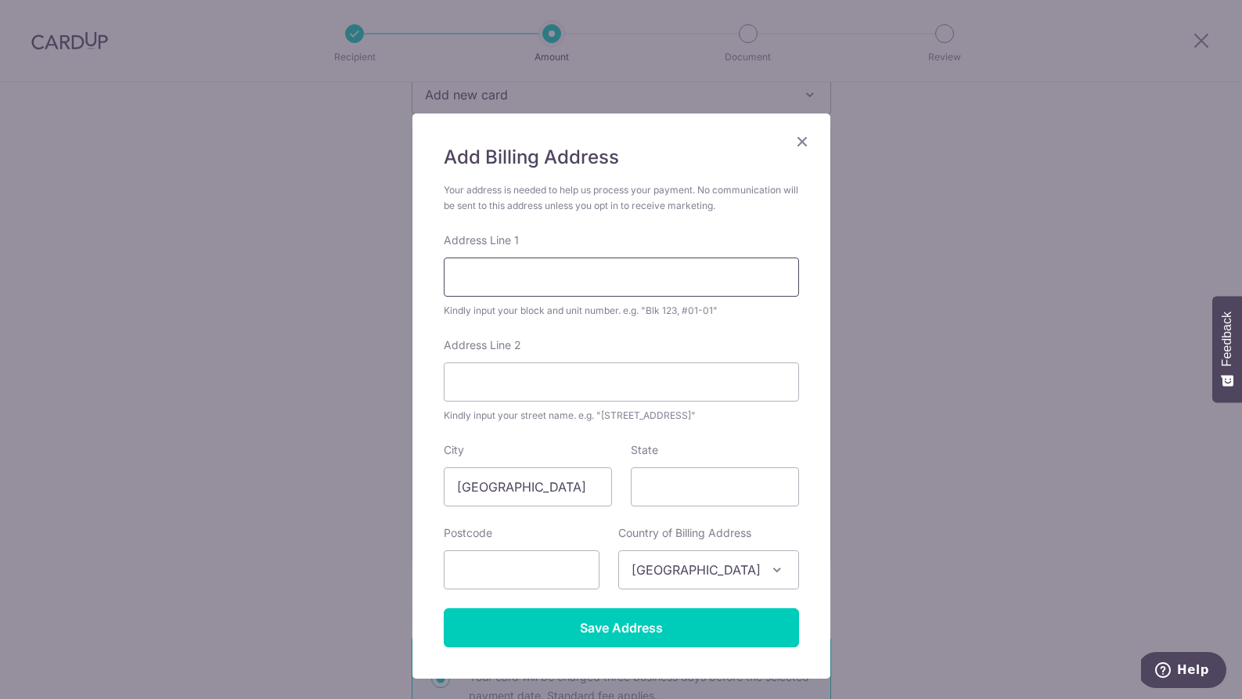
click at [535, 296] on input "Address Line 1" at bounding box center [621, 276] width 355 height 39
type input "51 Tampines Lane"
type input "#12-175"
click at [545, 582] on input "text" at bounding box center [522, 569] width 156 height 39
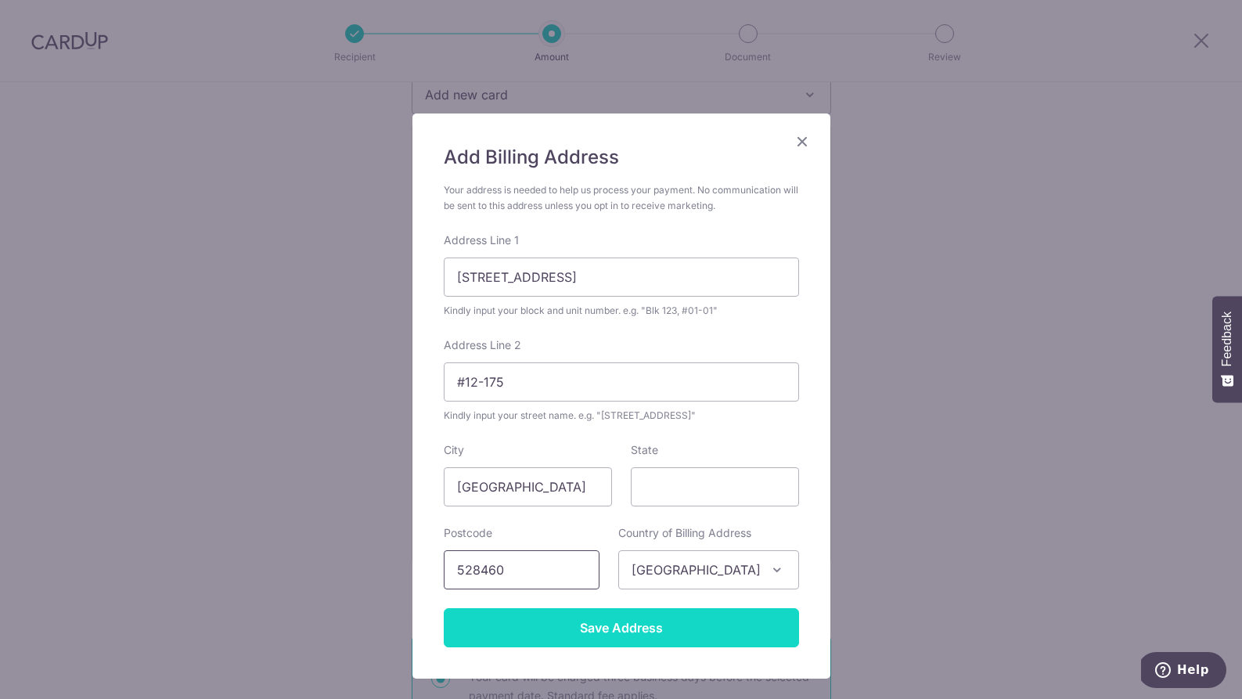
type input "528460"
click at [689, 621] on input "Save Address" at bounding box center [621, 627] width 355 height 39
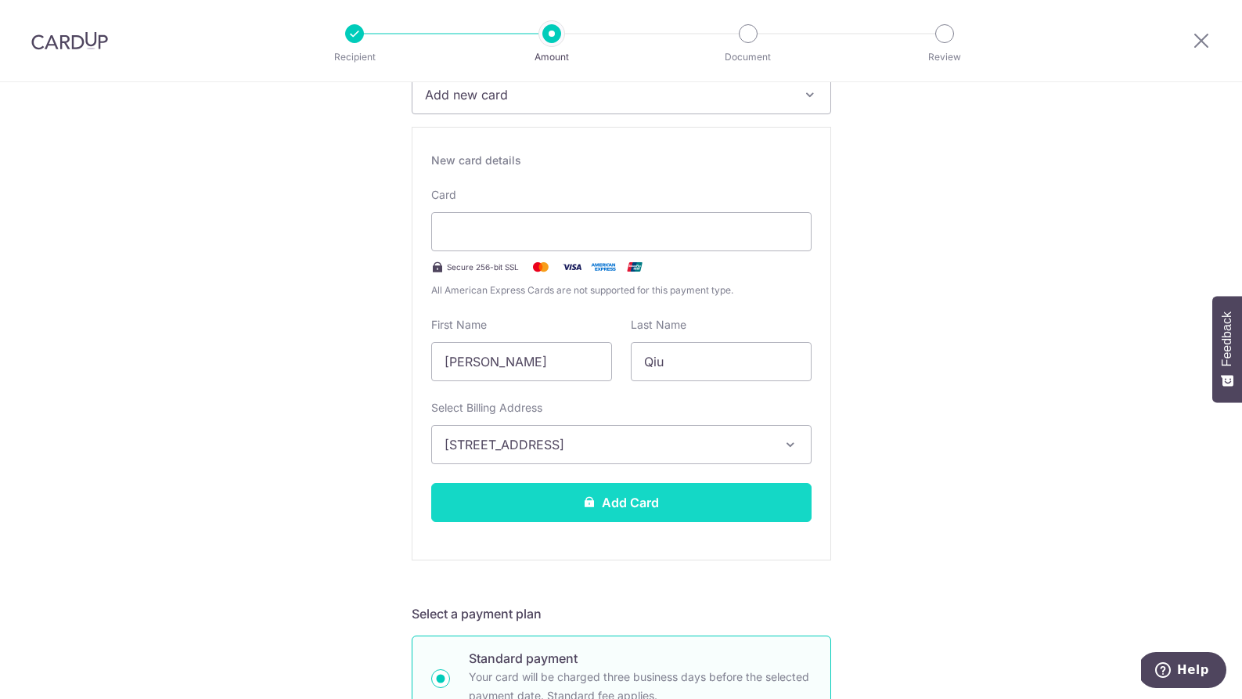
click at [664, 506] on button "Add Card" at bounding box center [621, 502] width 380 height 39
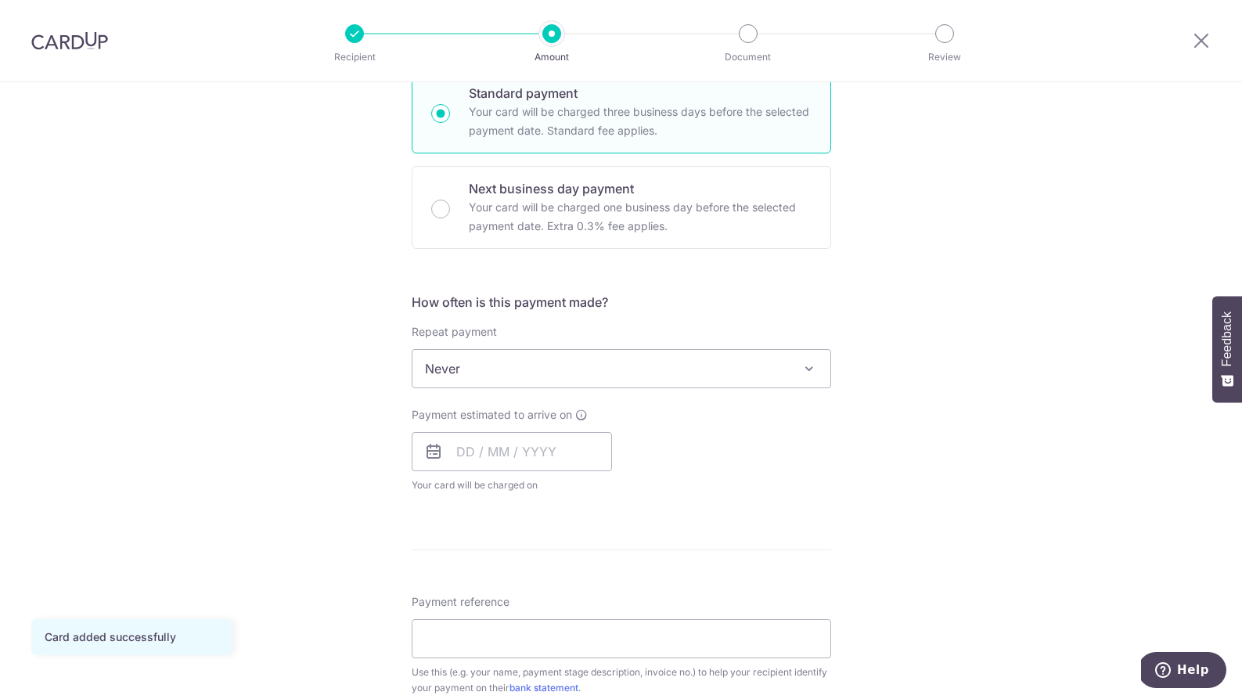
scroll to position [414, 0]
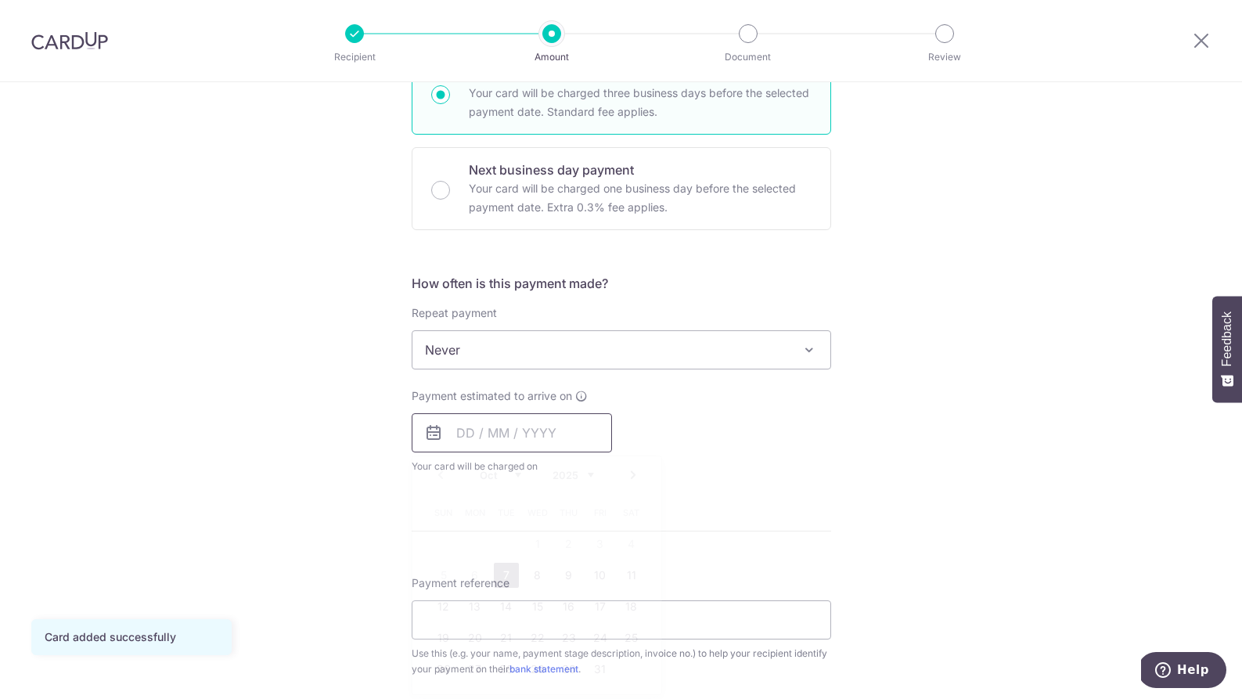
click at [546, 434] on input "text" at bounding box center [512, 432] width 200 height 39
click at [794, 459] on div "Payment estimated to arrive on Prev Next Oct Nov Dec 2025 2026 2027 2028 2029 2…" at bounding box center [621, 431] width 438 height 86
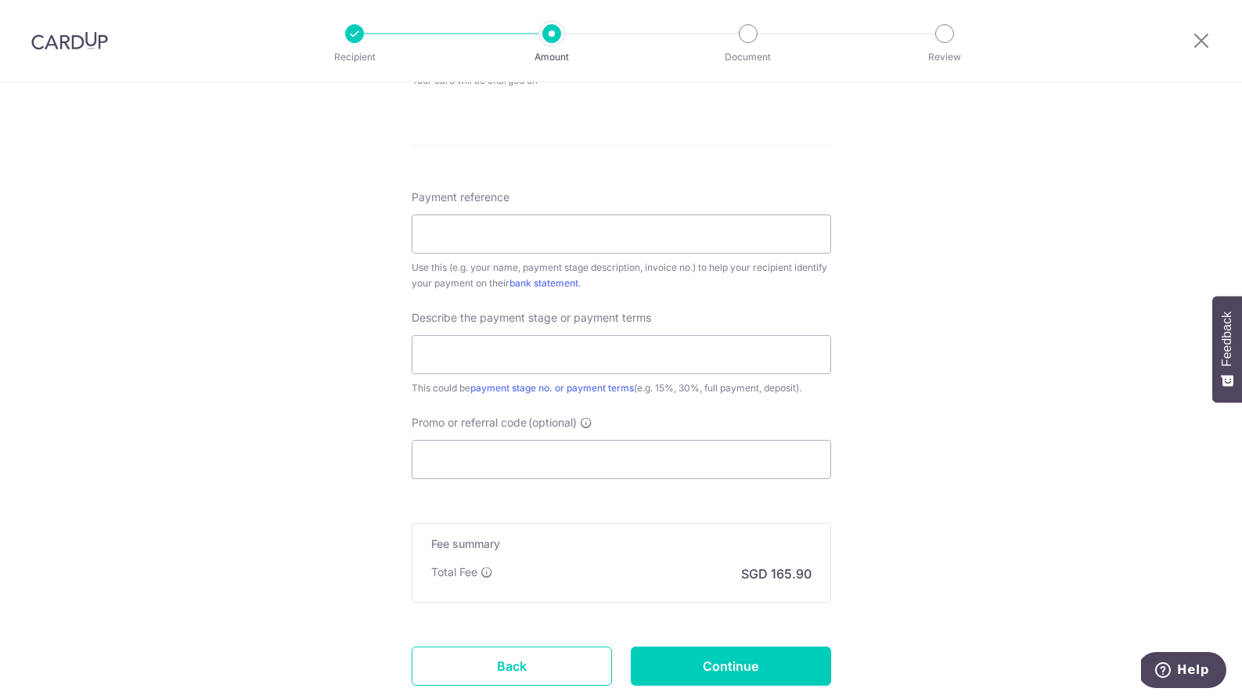
scroll to position [831, 0]
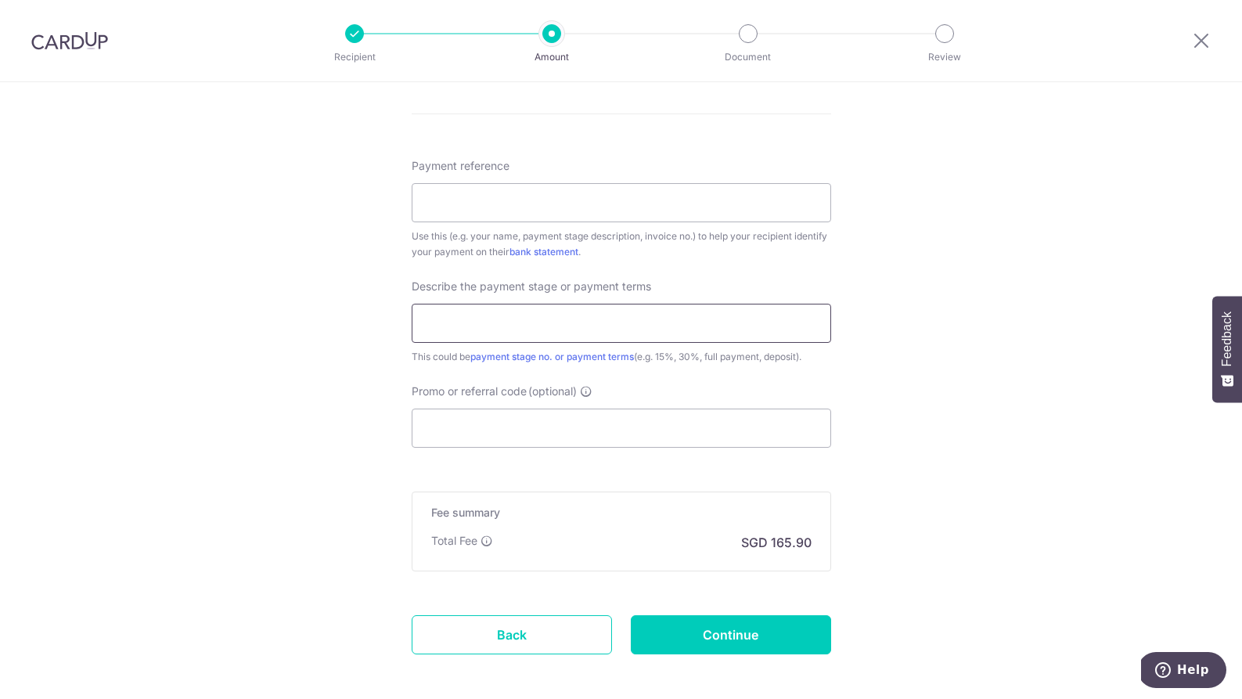
click at [635, 318] on input "text" at bounding box center [621, 323] width 419 height 39
type input "20% Deposit"
click at [581, 441] on input "Promo or referral code (optional)" at bounding box center [621, 428] width 419 height 39
paste input "RENO25ONE"
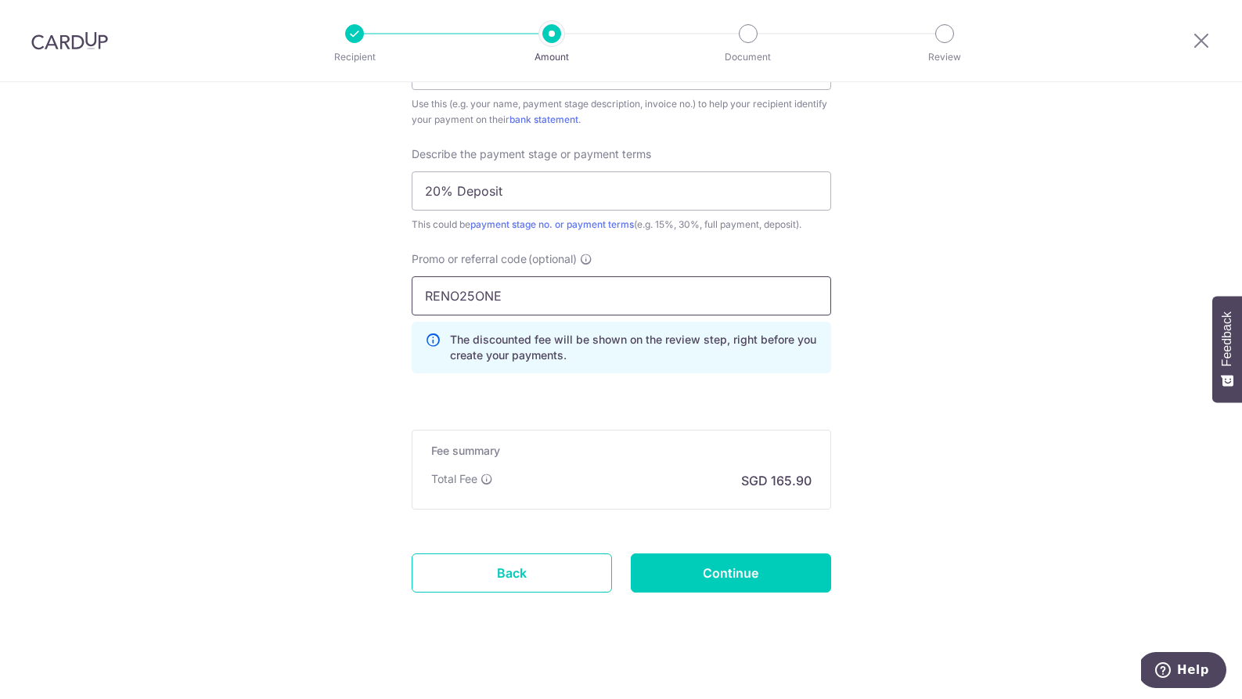
scroll to position [969, 0]
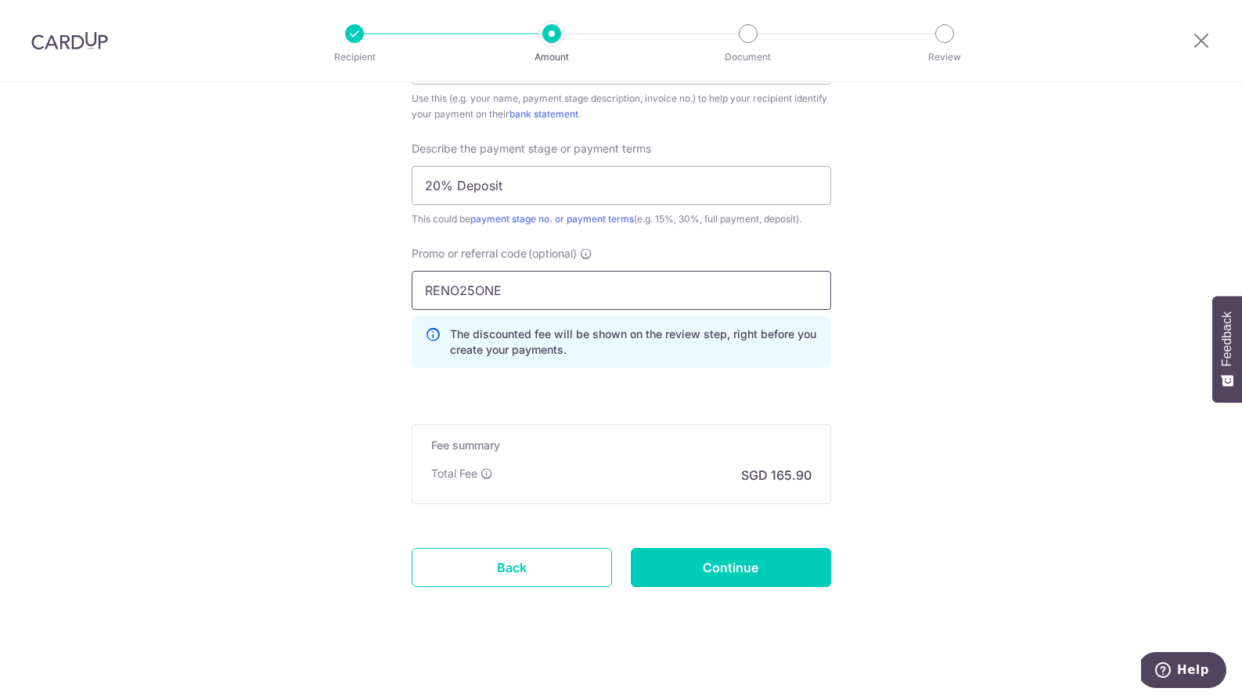
type input "RENO25ONE"
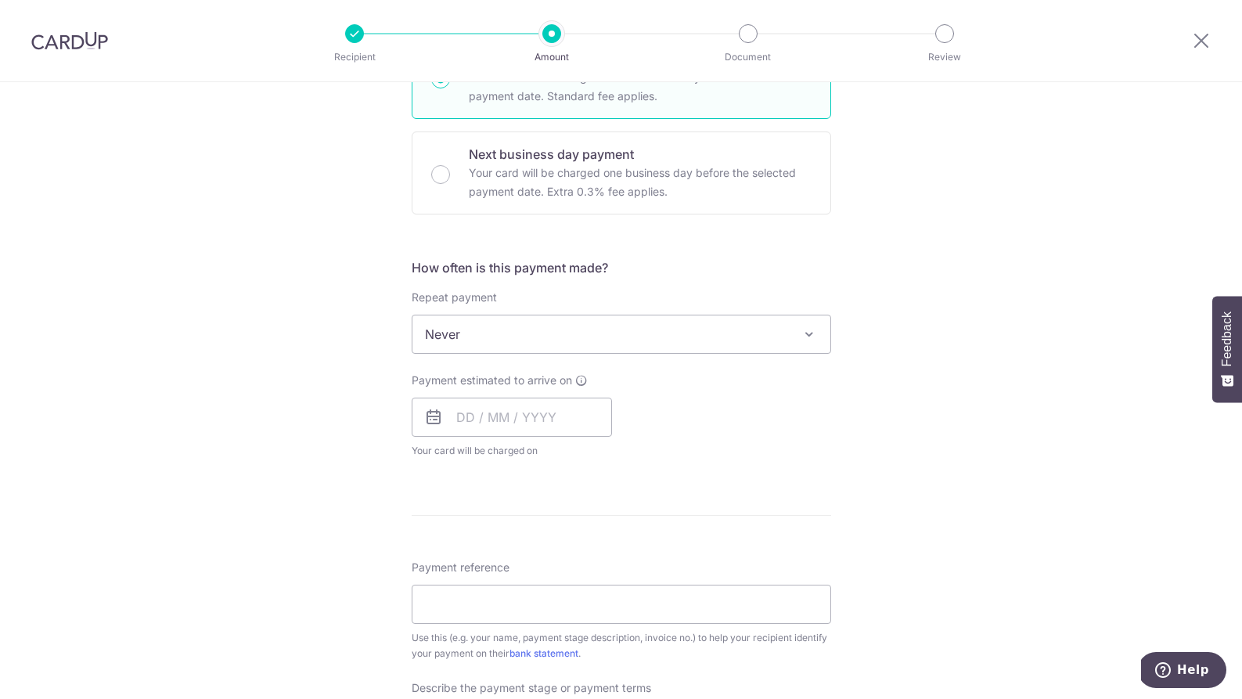
scroll to position [436, 0]
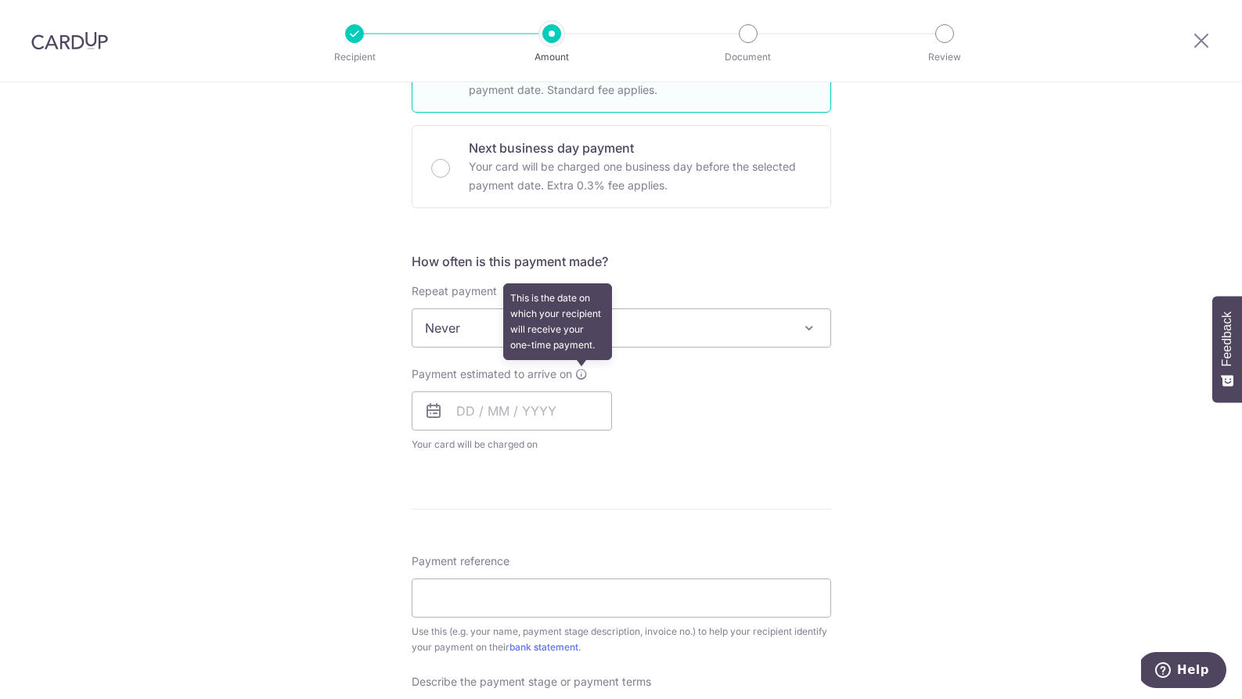
click at [585, 369] on icon at bounding box center [581, 374] width 13 height 13
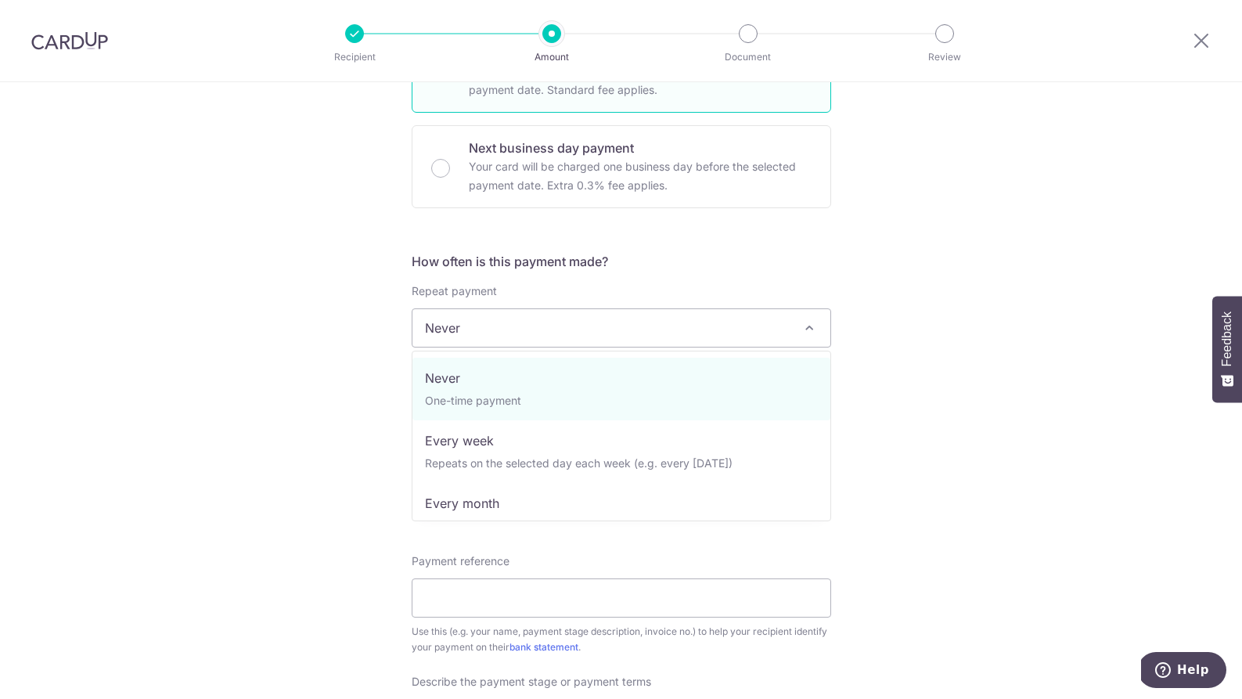
click at [779, 333] on span "Never" at bounding box center [621, 328] width 418 height 38
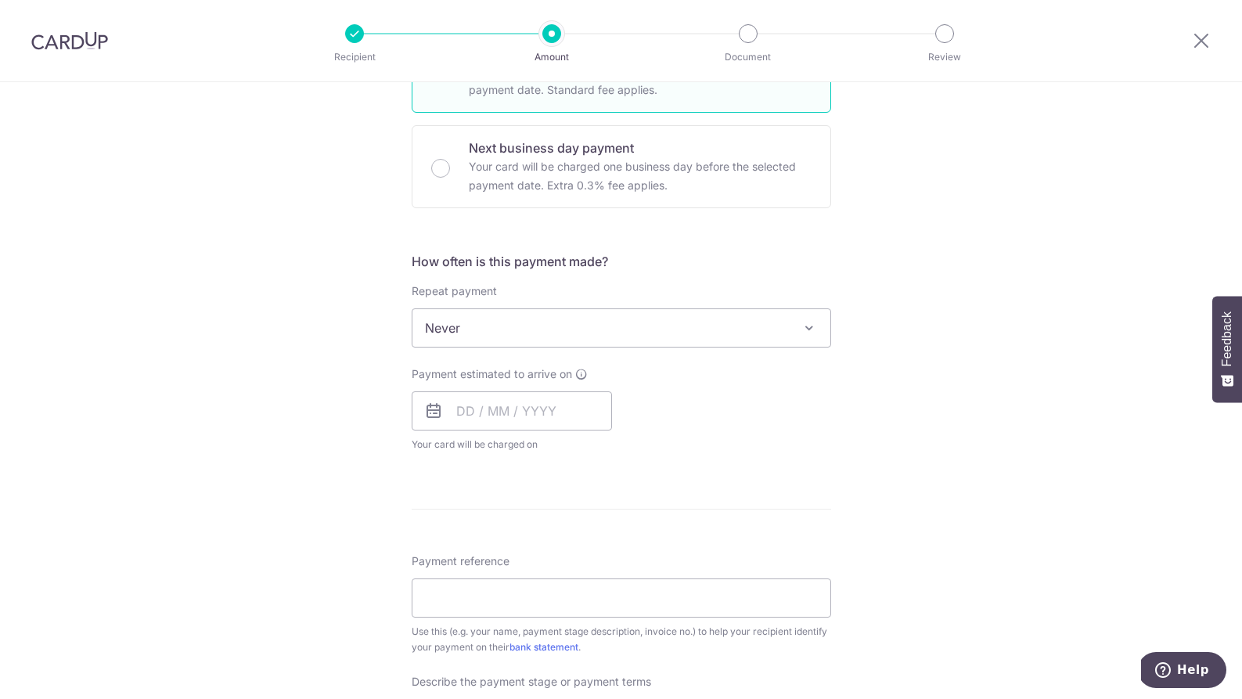
click at [788, 314] on span "Never" at bounding box center [621, 328] width 418 height 38
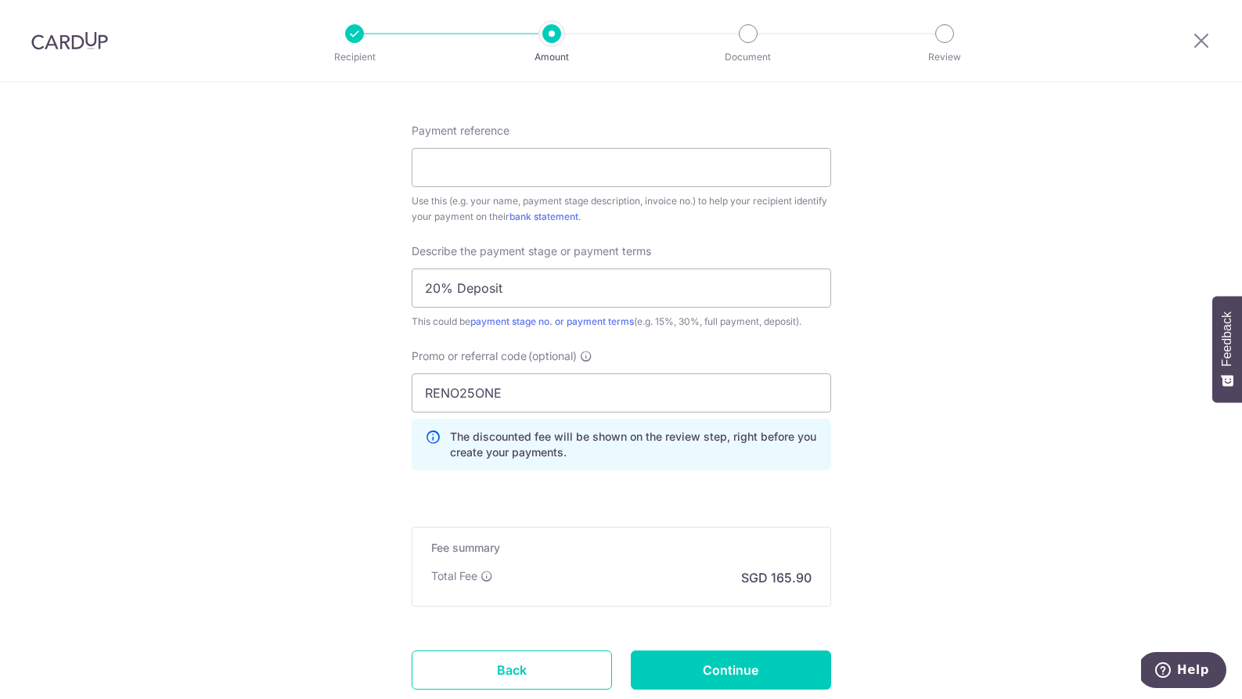
scroll to position [974, 0]
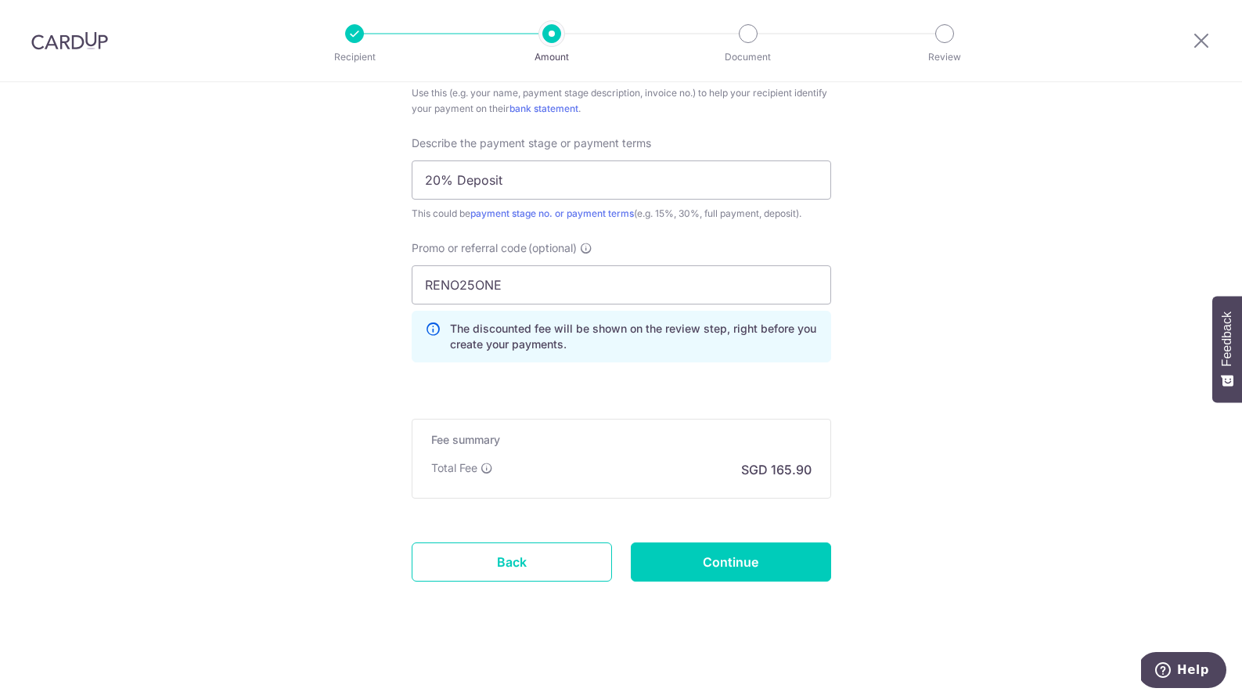
click at [739, 578] on input "Continue" at bounding box center [731, 561] width 200 height 39
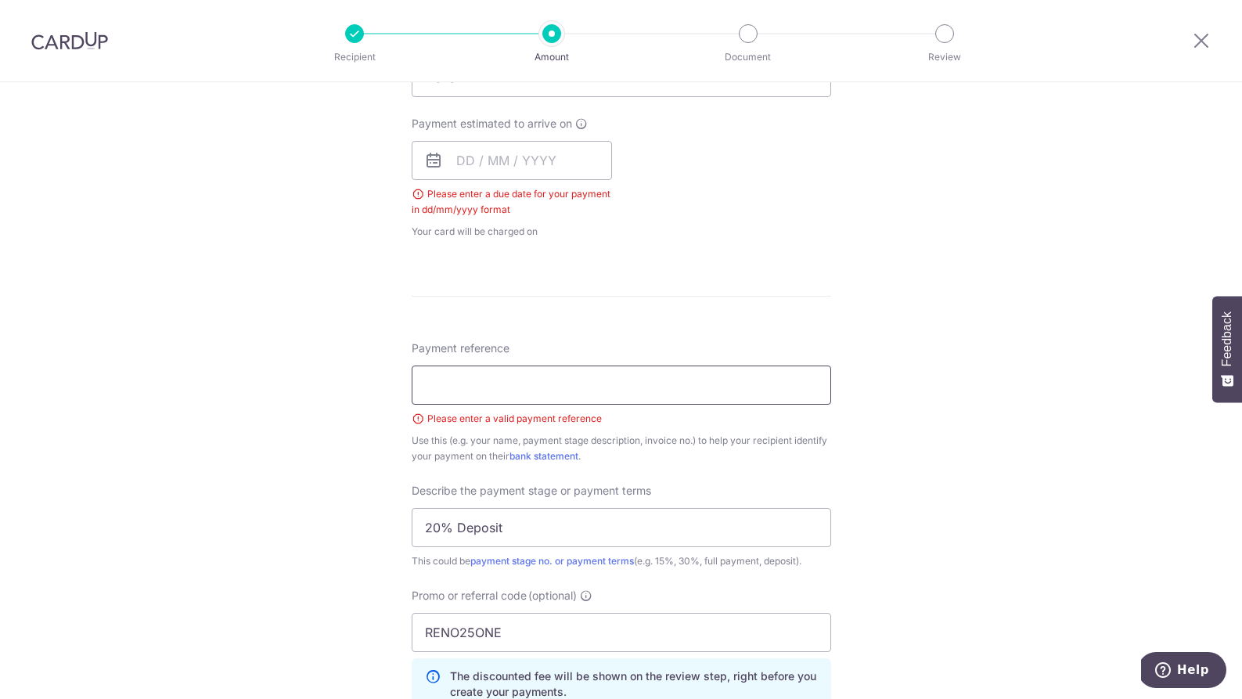
scroll to position [683, 0]
click at [527, 172] on input "text" at bounding box center [512, 163] width 200 height 39
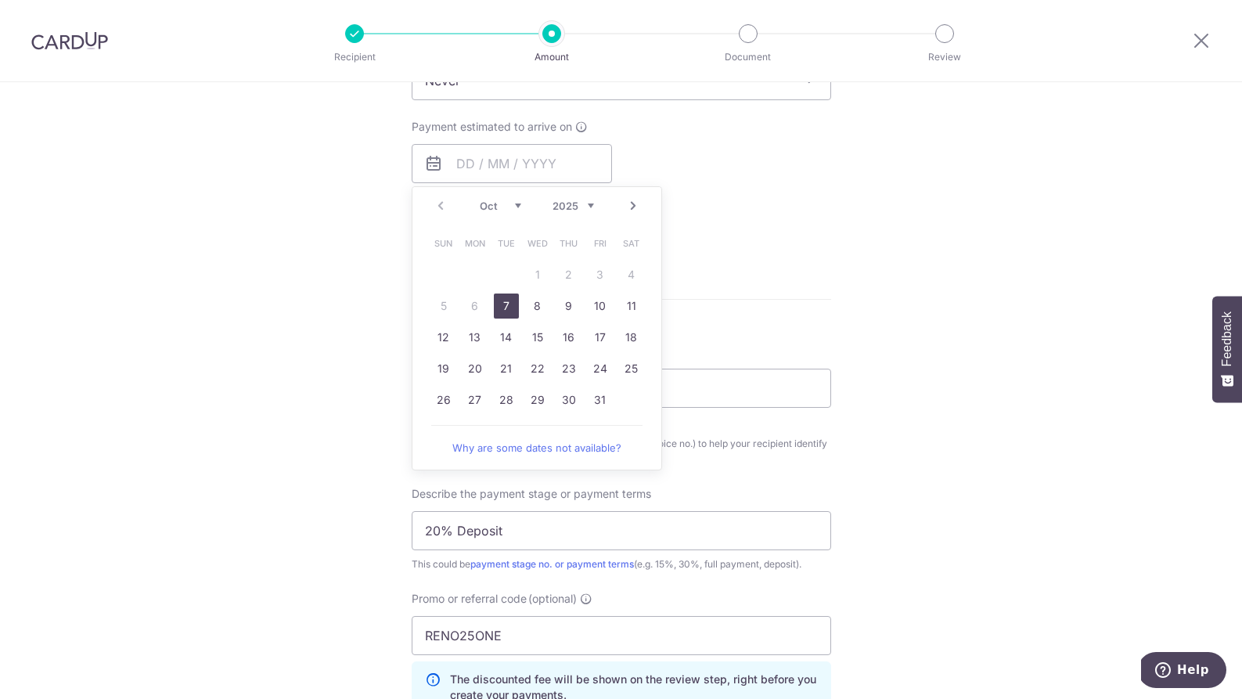
click at [472, 311] on table "Sun Mon Tue Wed Thu Fri Sat 1 2 3 4 5 6 7 8 9 10 11 12 13 14 15 16 17 18 19 20 …" at bounding box center [537, 322] width 219 height 188
click at [506, 306] on link "7" at bounding box center [506, 305] width 25 height 25
type input "[DATE]"
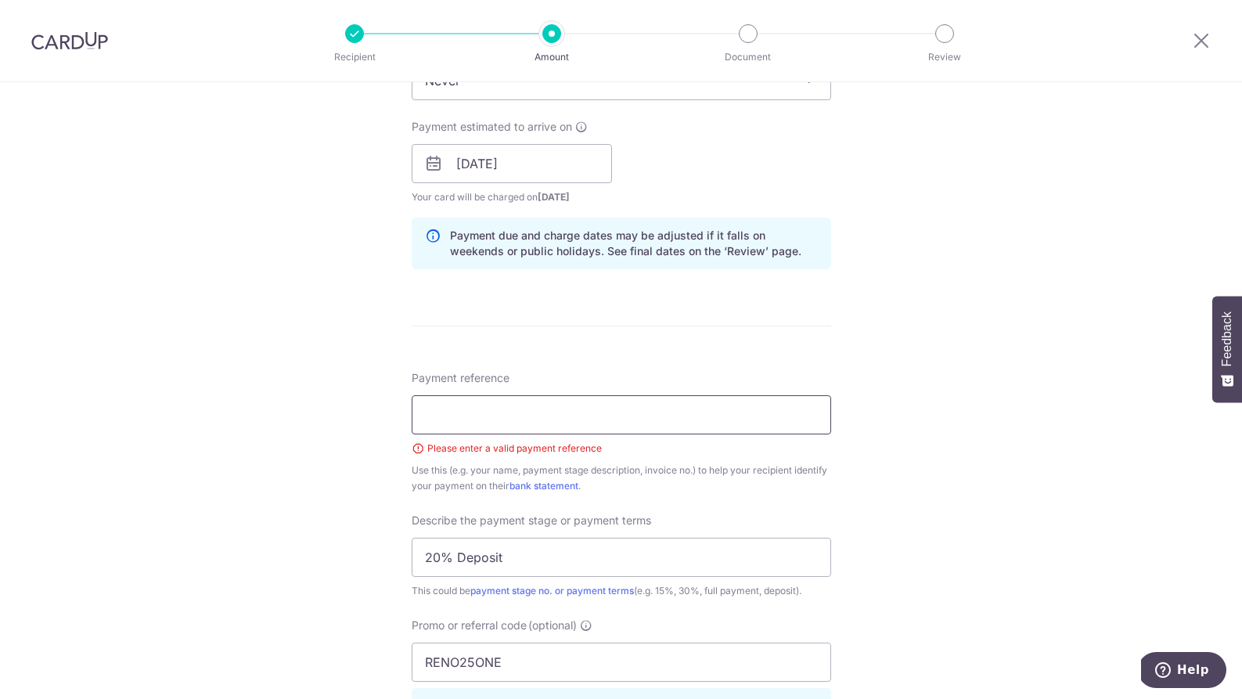
click at [661, 431] on input "Payment reference" at bounding box center [621, 414] width 419 height 39
click at [1004, 401] on div "Tell us more about your payment Enter payment amount SGD 6,380.86 6380.86 Selec…" at bounding box center [621, 237] width 1242 height 1677
drag, startPoint x: 477, startPoint y: 416, endPoint x: 340, endPoint y: 411, distance: 137.0
click at [340, 411] on div "Tell us more about your payment Enter payment amount SGD 6,380.86 6380.86 Selec…" at bounding box center [621, 237] width 1242 height 1677
type input "Treasure Tampines #12-175"
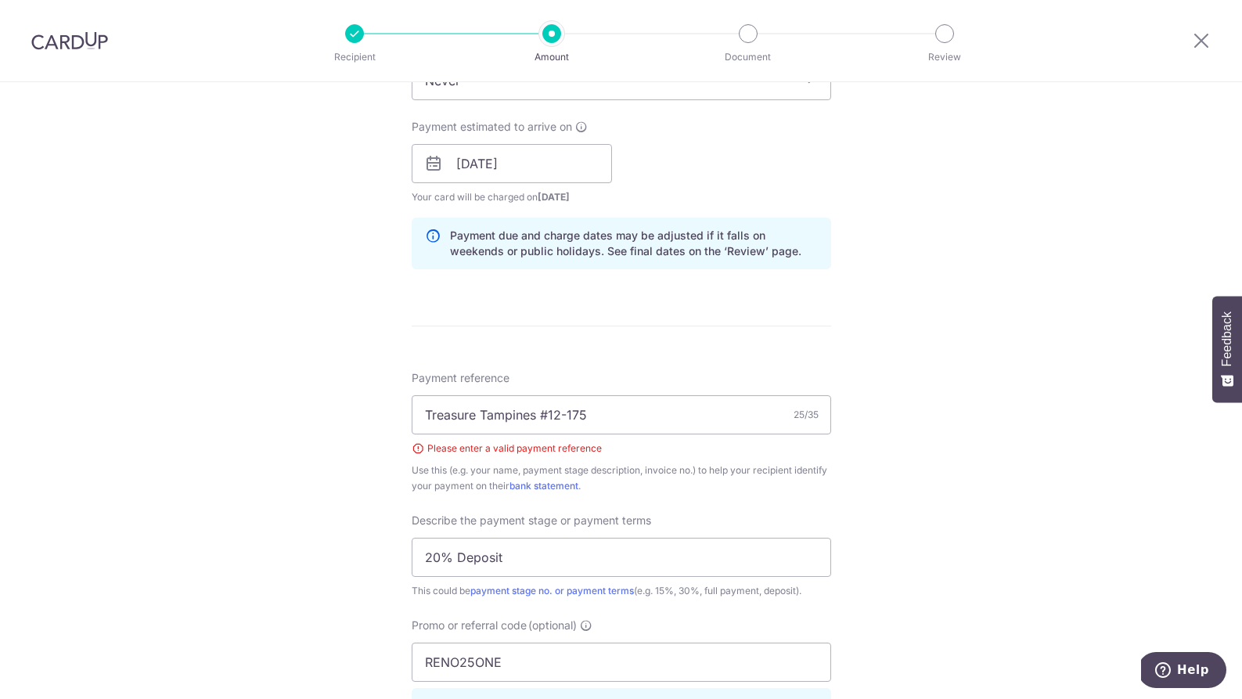
click at [909, 402] on div "Tell us more about your payment Enter payment amount SGD 6,380.86 6380.86 Selec…" at bounding box center [621, 237] width 1242 height 1677
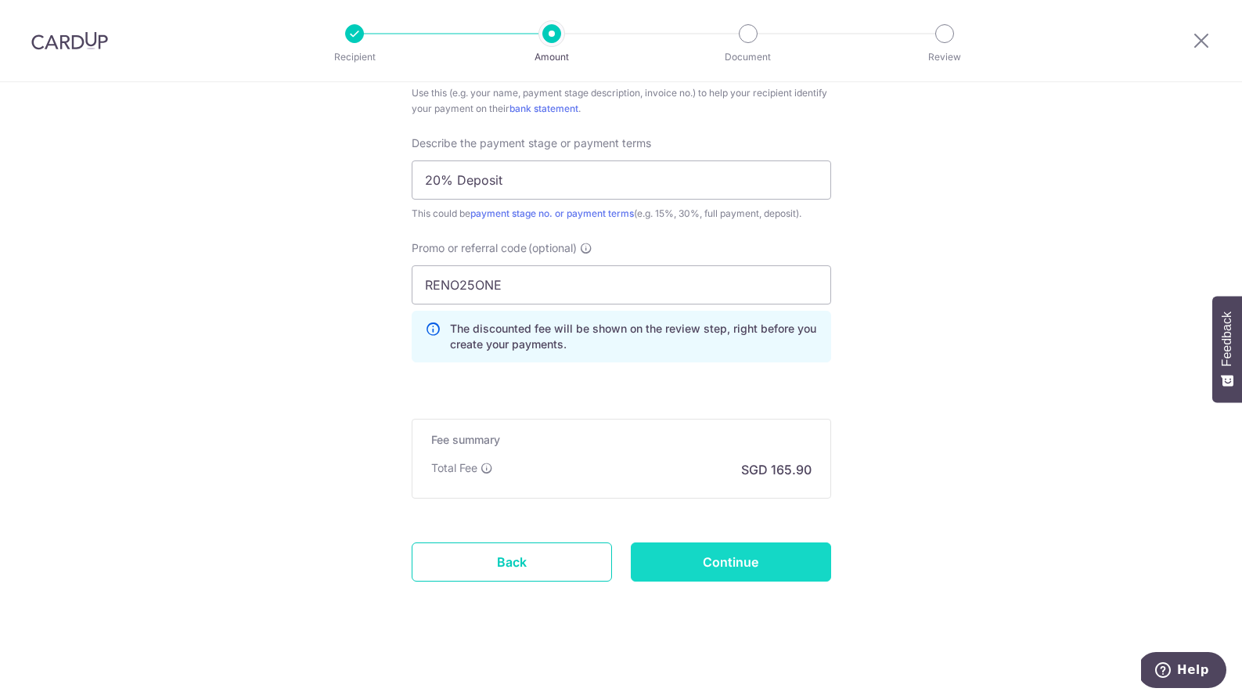
click at [759, 553] on input "Continue" at bounding box center [731, 561] width 200 height 39
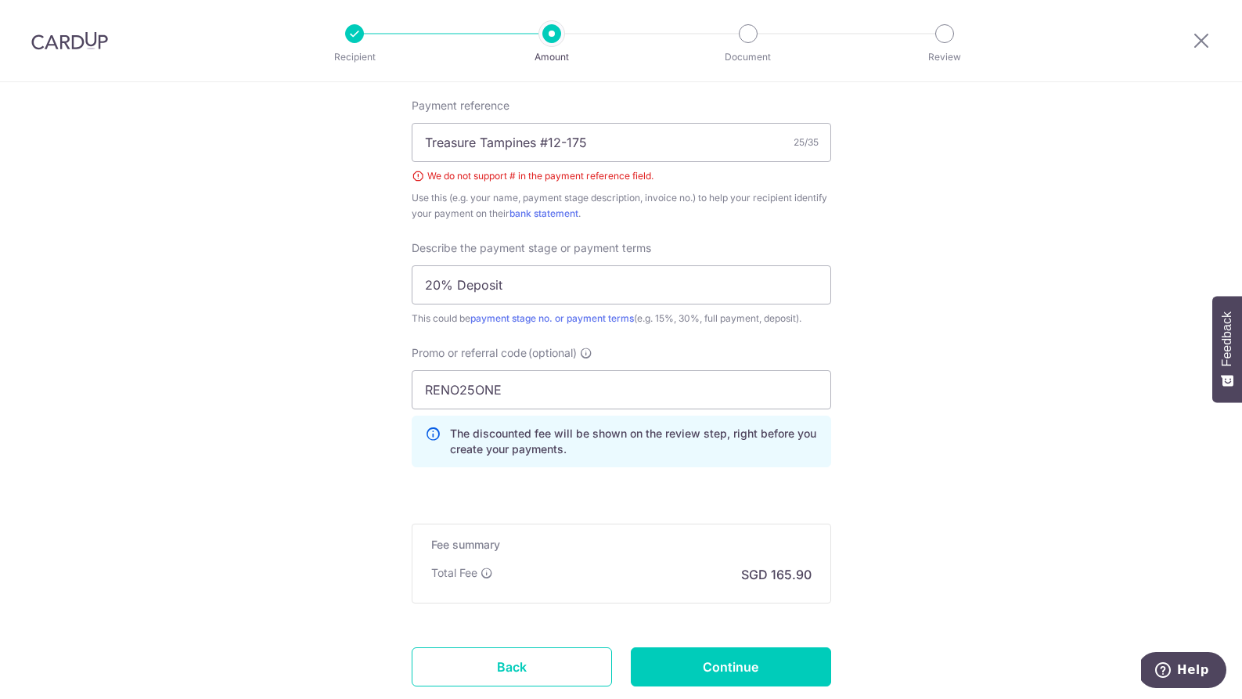
scroll to position [893, 0]
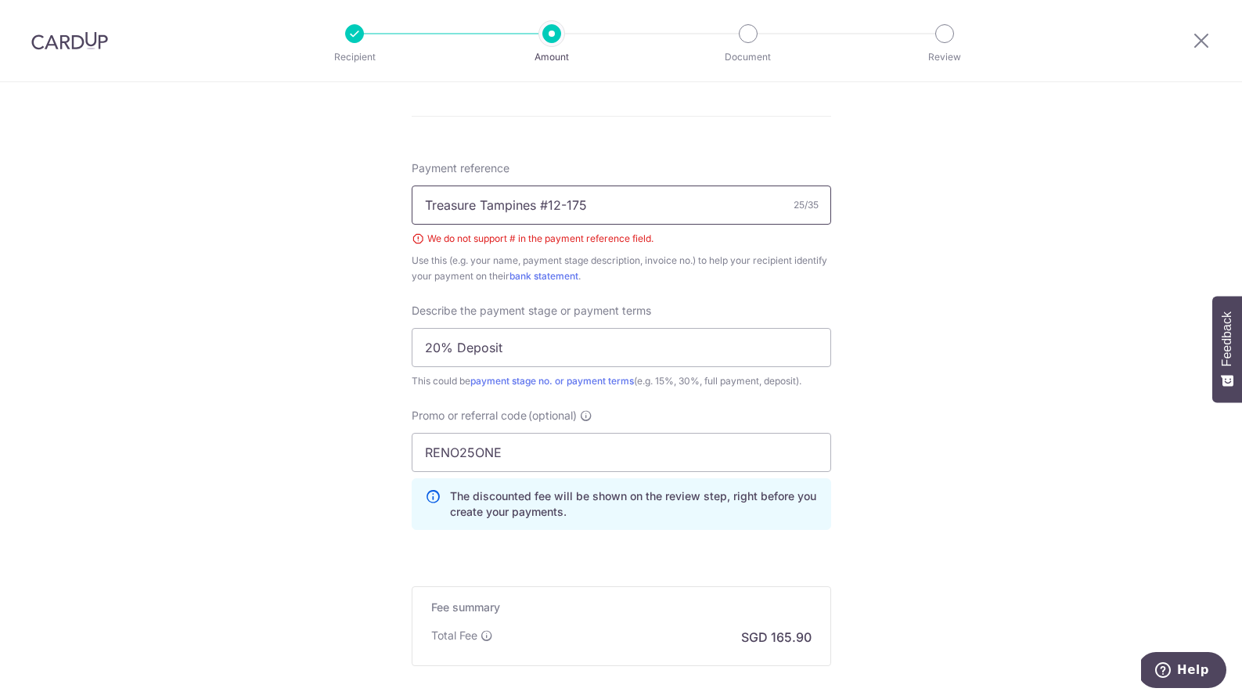
click at [546, 209] on input "Treasure Tampines #12-175" at bounding box center [621, 204] width 419 height 39
drag, startPoint x: 593, startPoint y: 204, endPoint x: 248, endPoint y: 198, distance: 345.2
click at [248, 198] on div "Tell us more about your payment Enter payment amount SGD 6,380.86 6380.86 Selec…" at bounding box center [621, 27] width 1242 height 1677
paste input "A/00323 Client's Copy"
drag, startPoint x: 486, startPoint y: 205, endPoint x: 697, endPoint y: 205, distance: 211.3
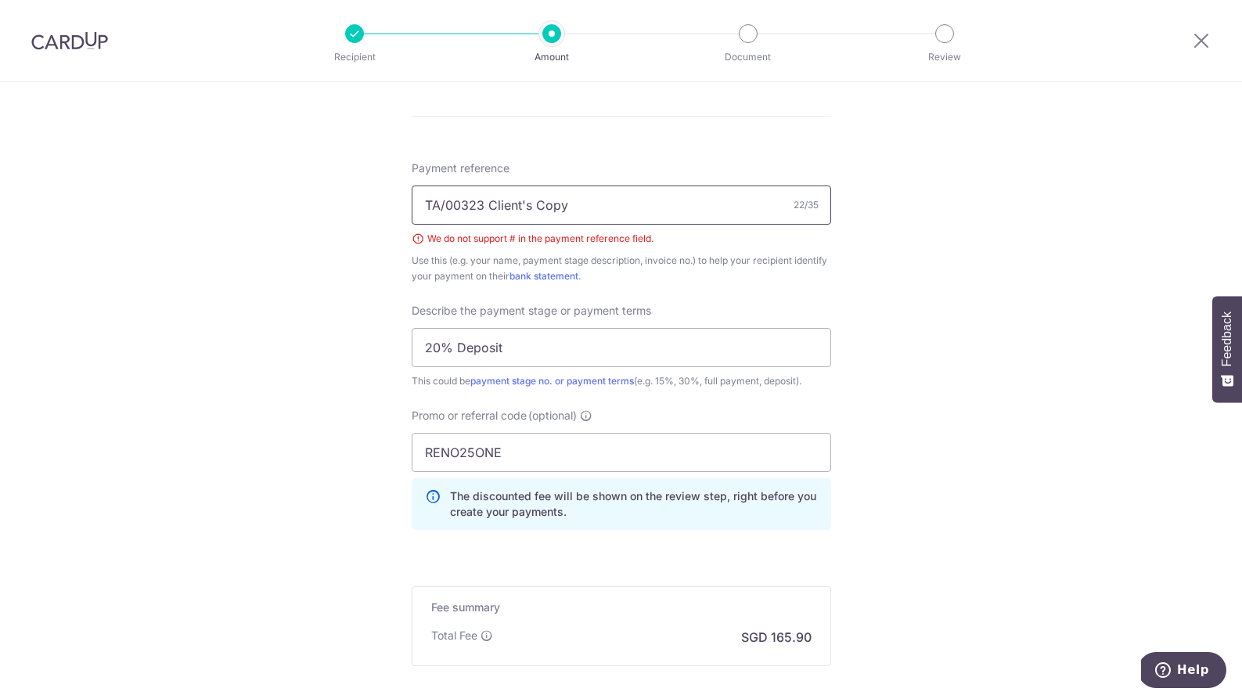
click at [697, 205] on input "TA/00323 Client's Copy" at bounding box center [621, 204] width 419 height 39
type input "TA/00323"
click at [958, 243] on div "Tell us more about your payment Enter payment amount SGD 6,380.86 6380.86 Selec…" at bounding box center [621, 27] width 1242 height 1677
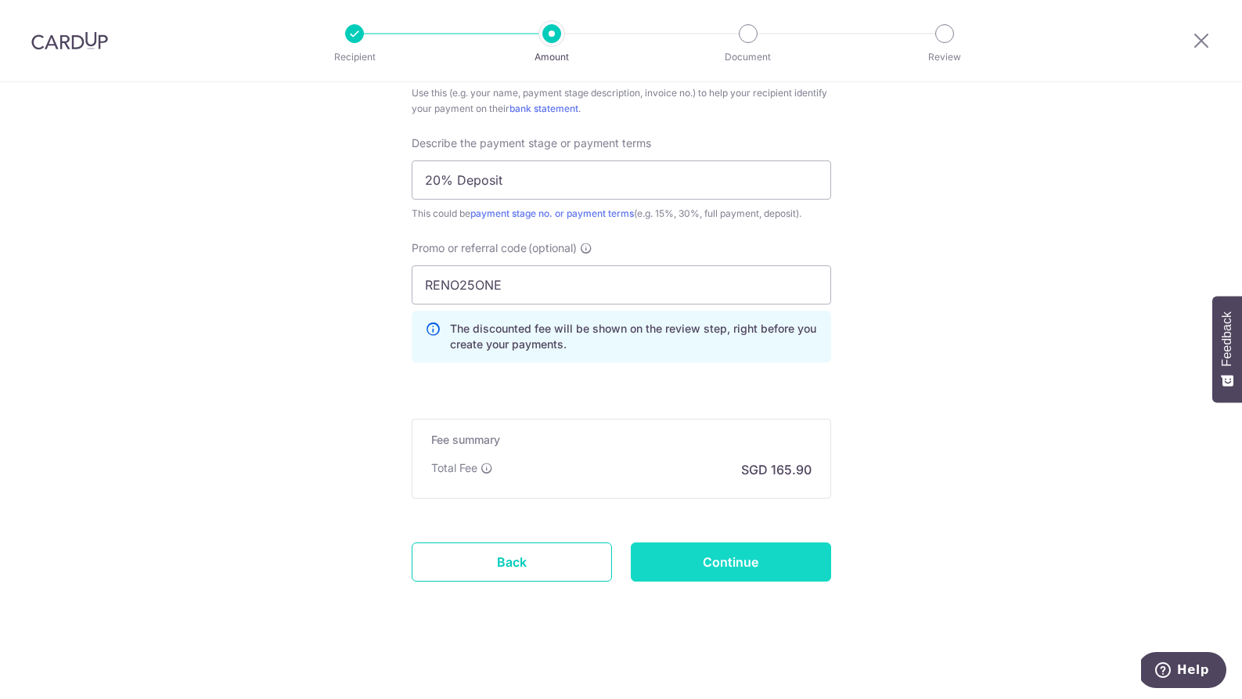
click at [733, 561] on input "Continue" at bounding box center [731, 561] width 200 height 39
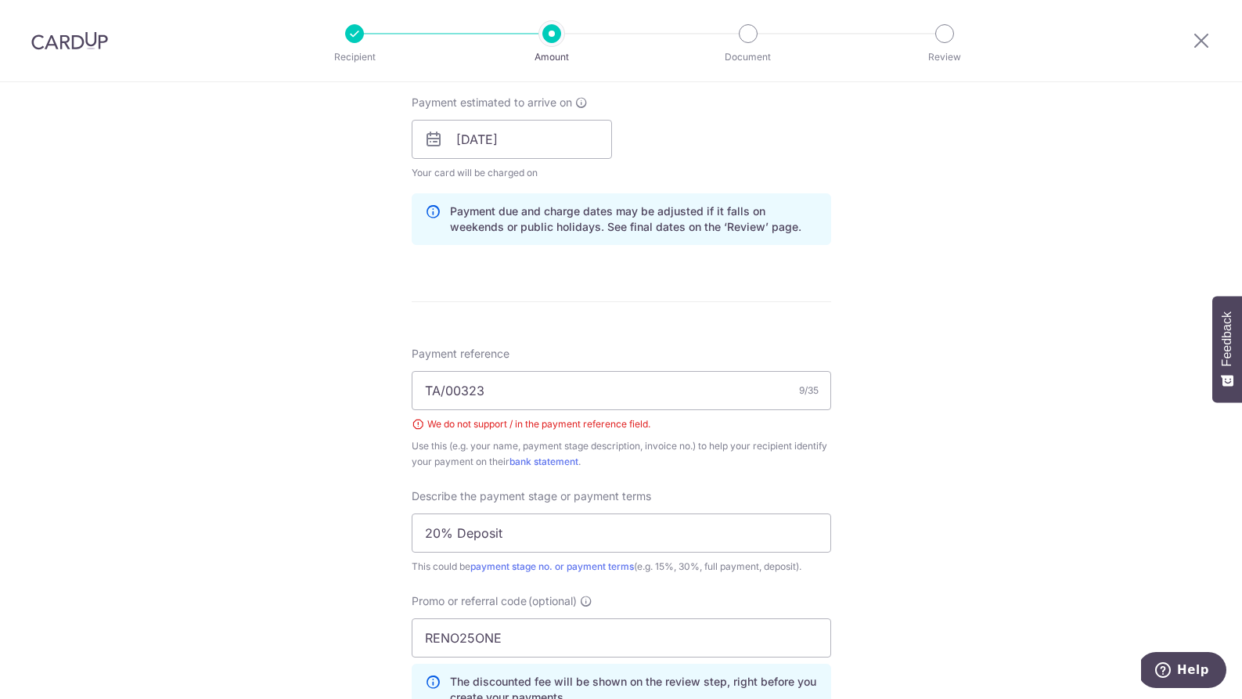
scroll to position [695, 0]
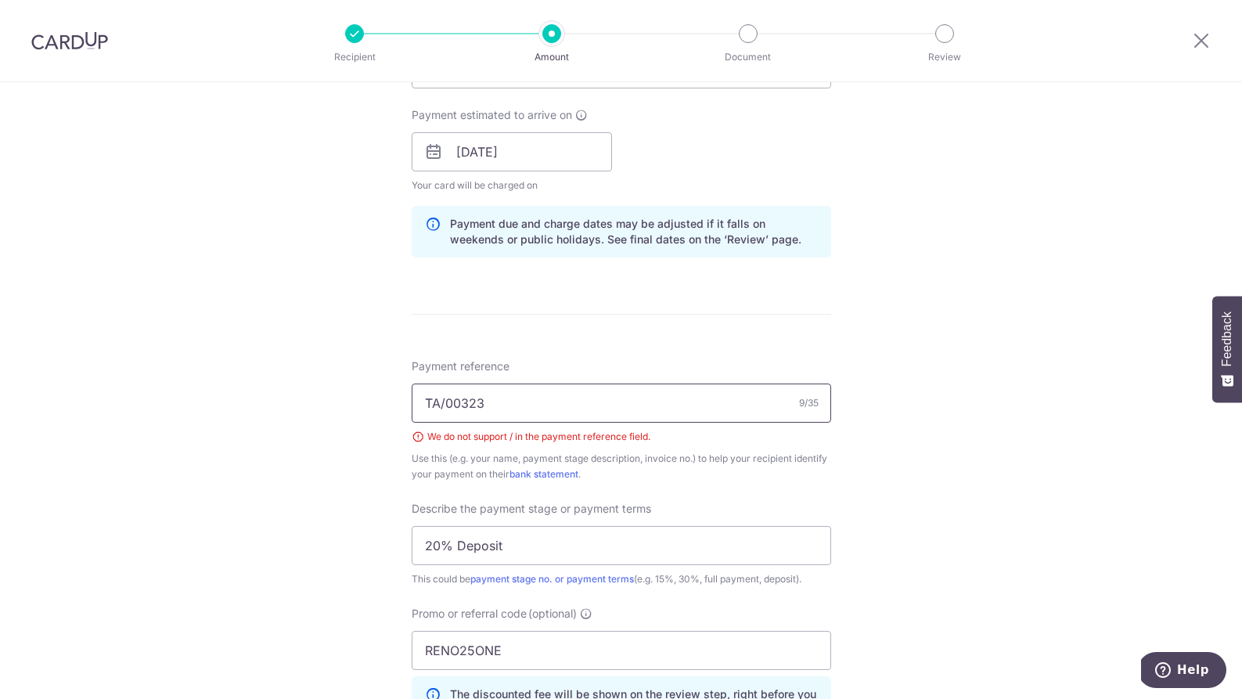
click at [445, 404] on input "TA/00323" at bounding box center [621, 402] width 419 height 39
type input "TA00323"
click at [1017, 311] on div "Tell us more about your payment Enter payment amount SGD 6,380.86 6380.86 Selec…" at bounding box center [621, 225] width 1242 height 1677
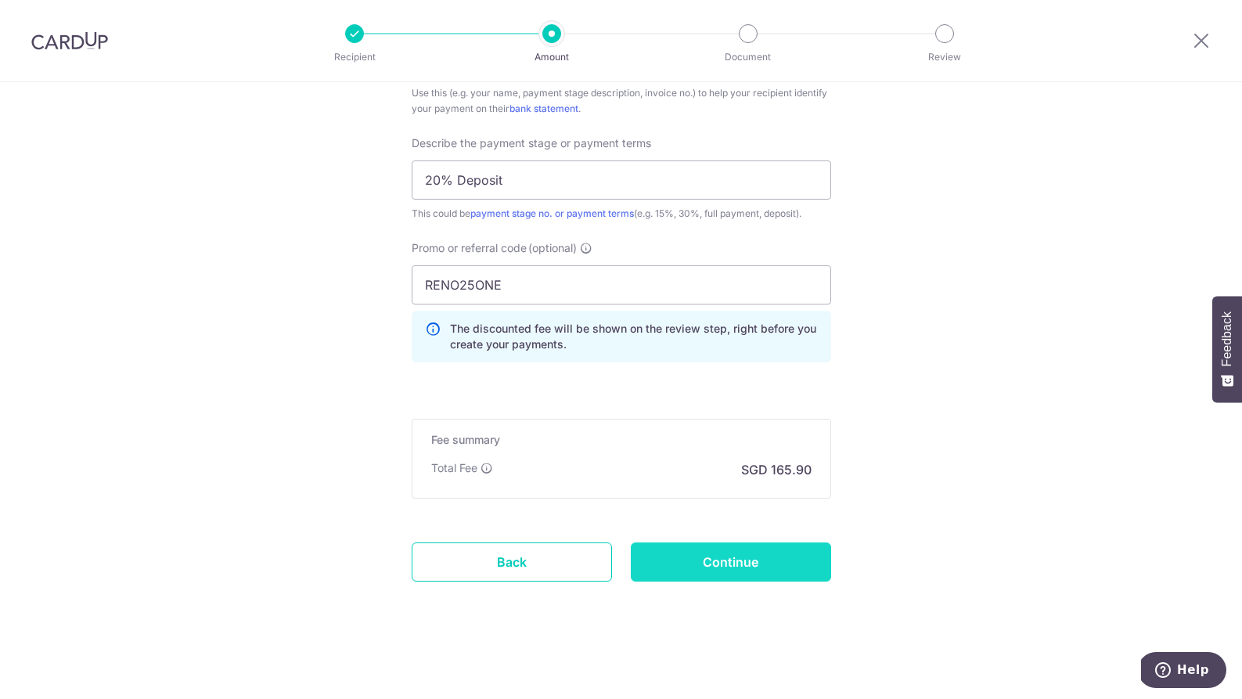
click at [724, 557] on input "Continue" at bounding box center [731, 561] width 200 height 39
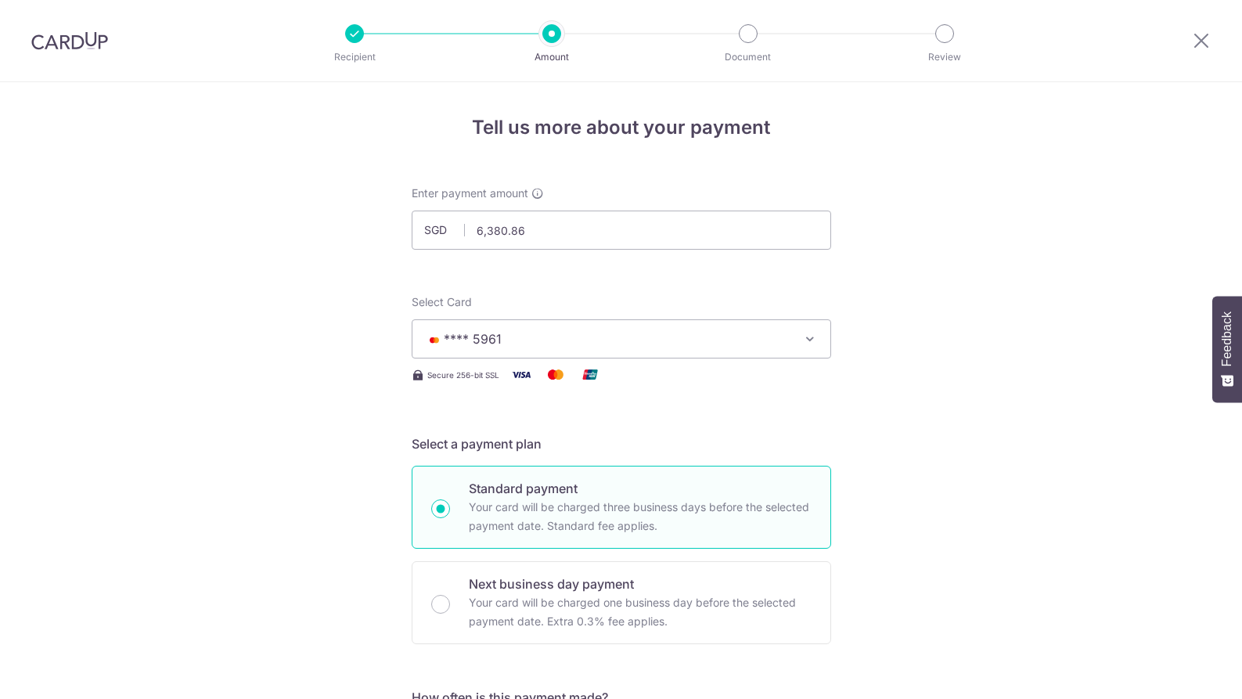
scroll to position [1060, 0]
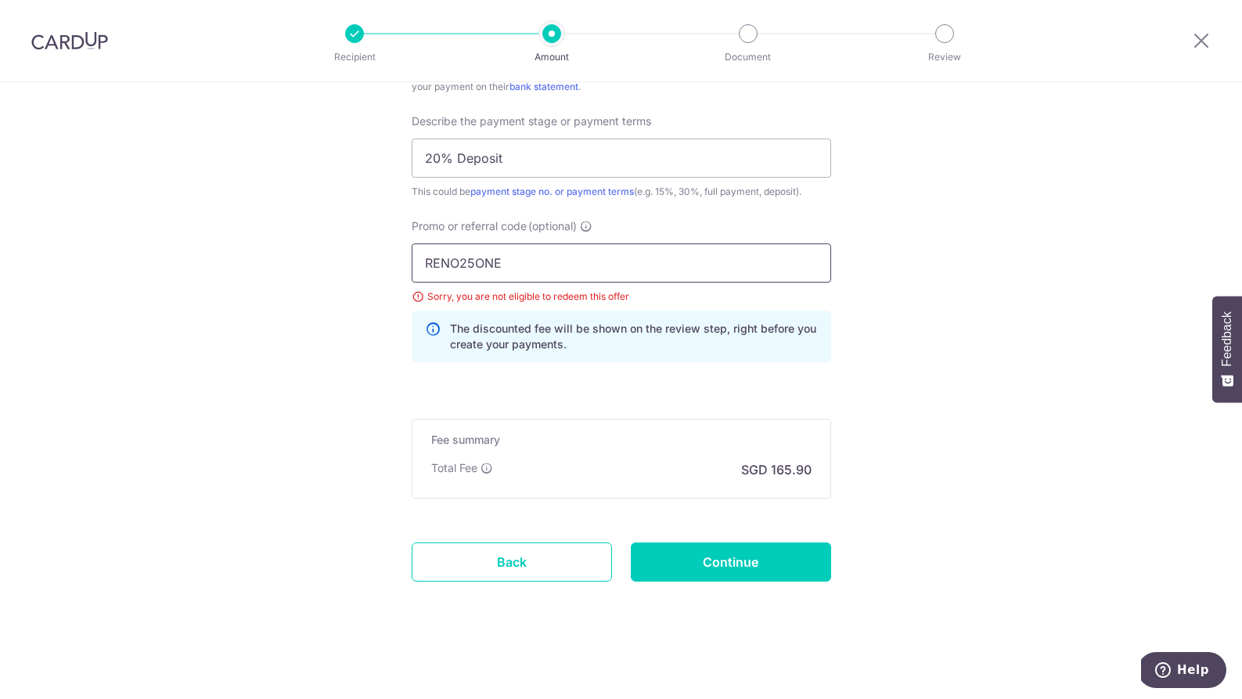
drag, startPoint x: 561, startPoint y: 264, endPoint x: 144, endPoint y: 264, distance: 417.1
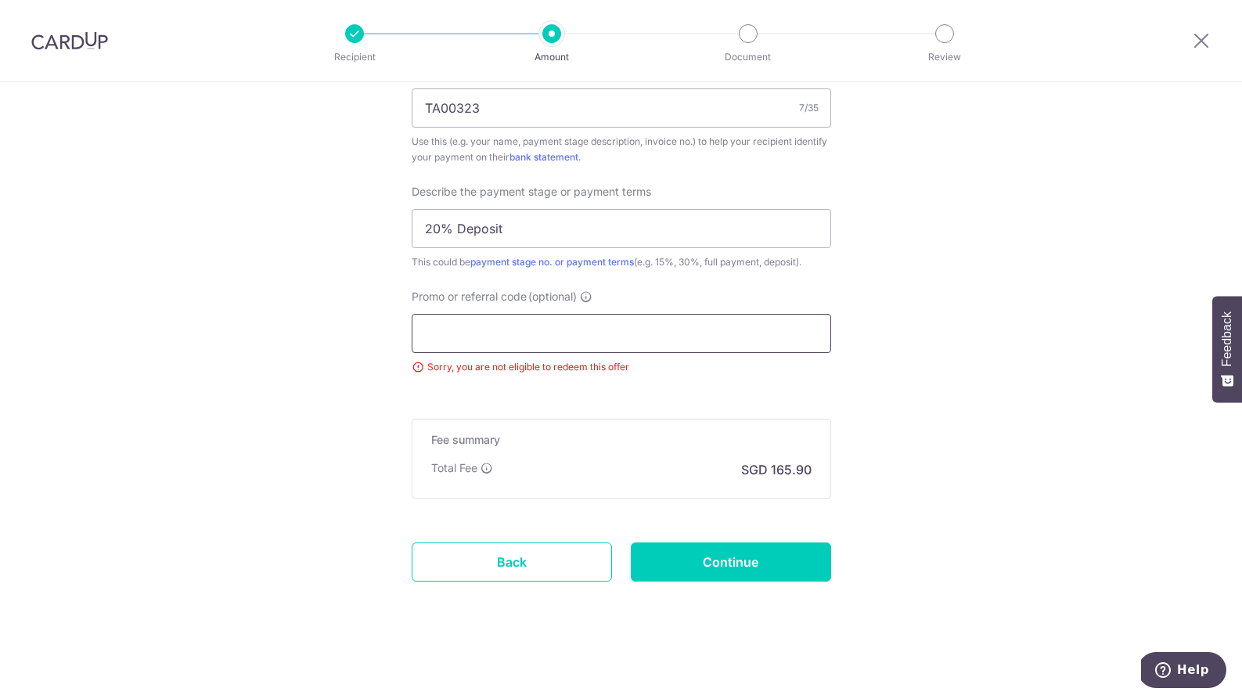
paste input "OFF225"
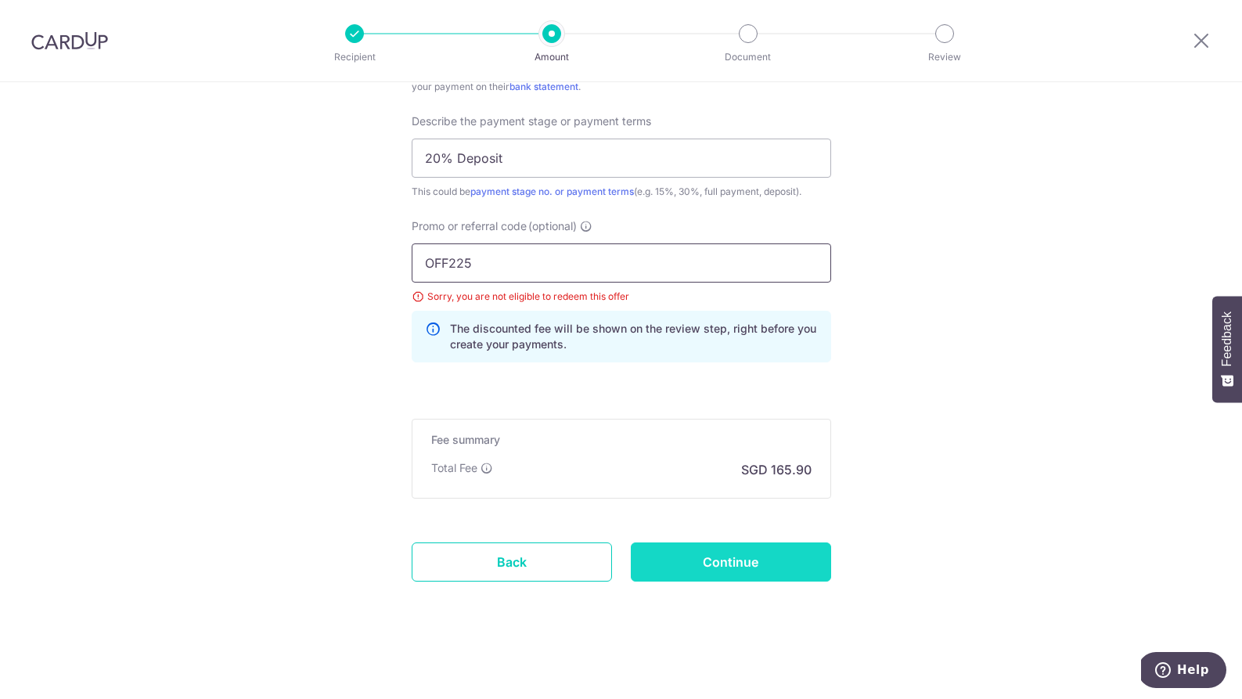
type input "OFF225"
click at [799, 574] on input "Continue" at bounding box center [731, 561] width 200 height 39
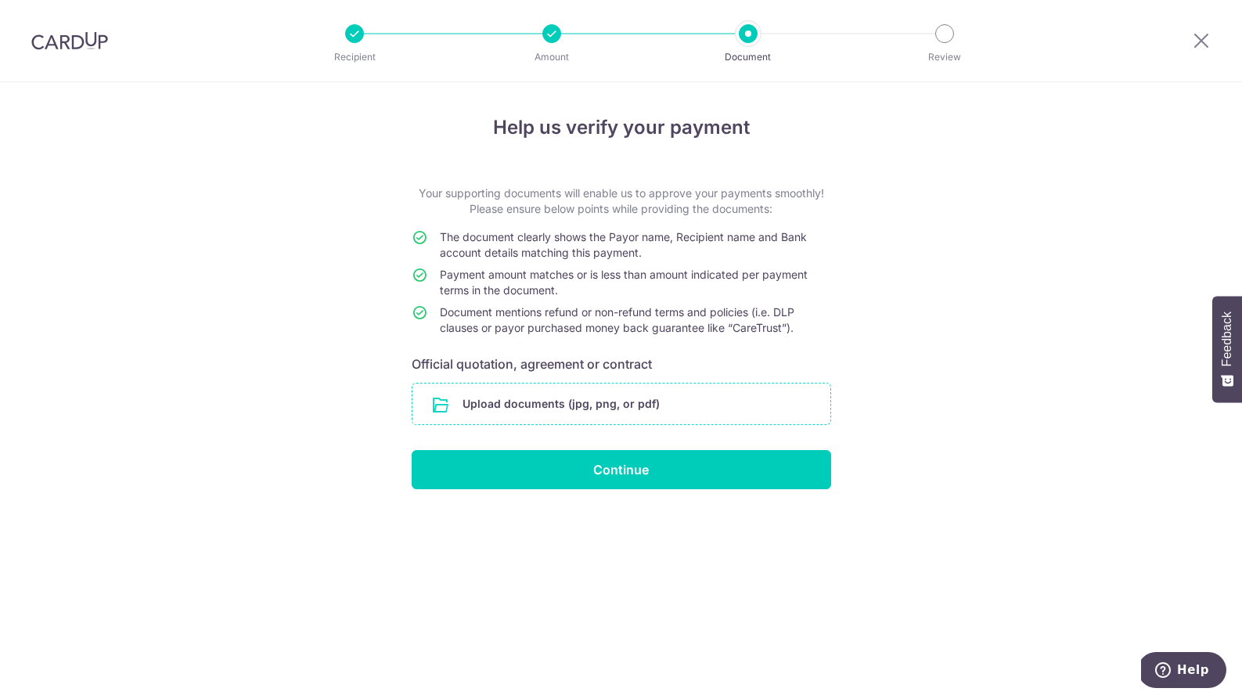
click at [629, 404] on input "file" at bounding box center [621, 403] width 418 height 41
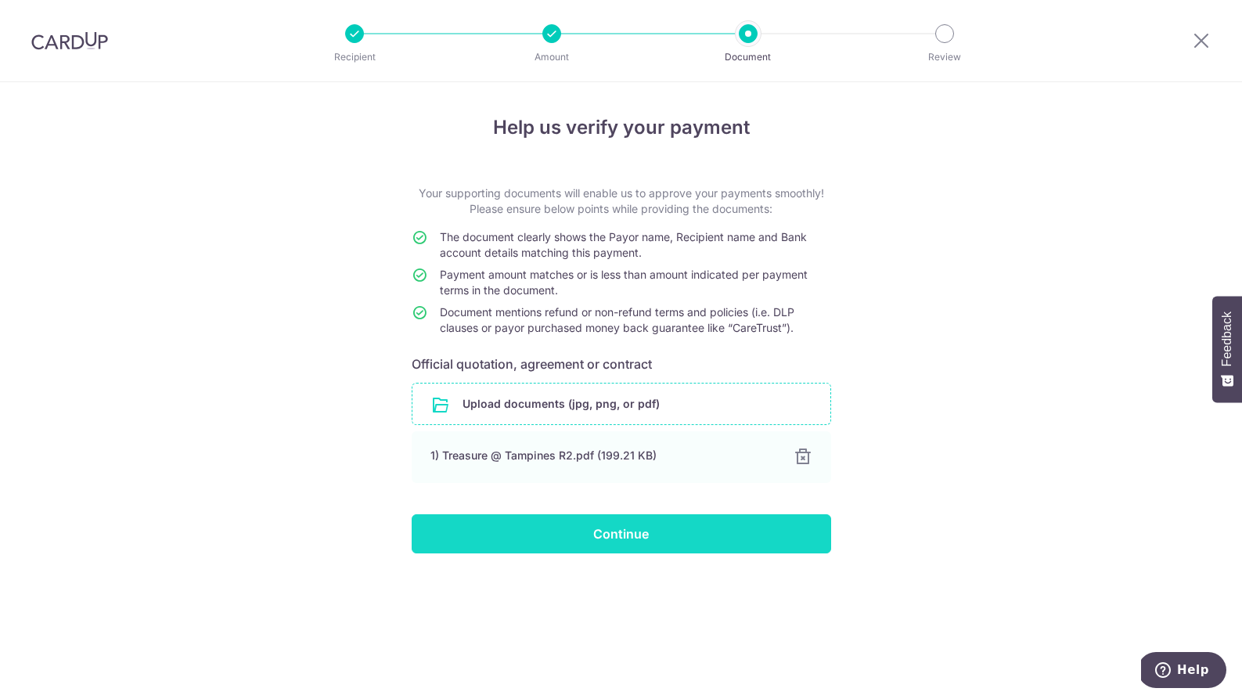
click at [741, 528] on input "Continue" at bounding box center [621, 533] width 419 height 39
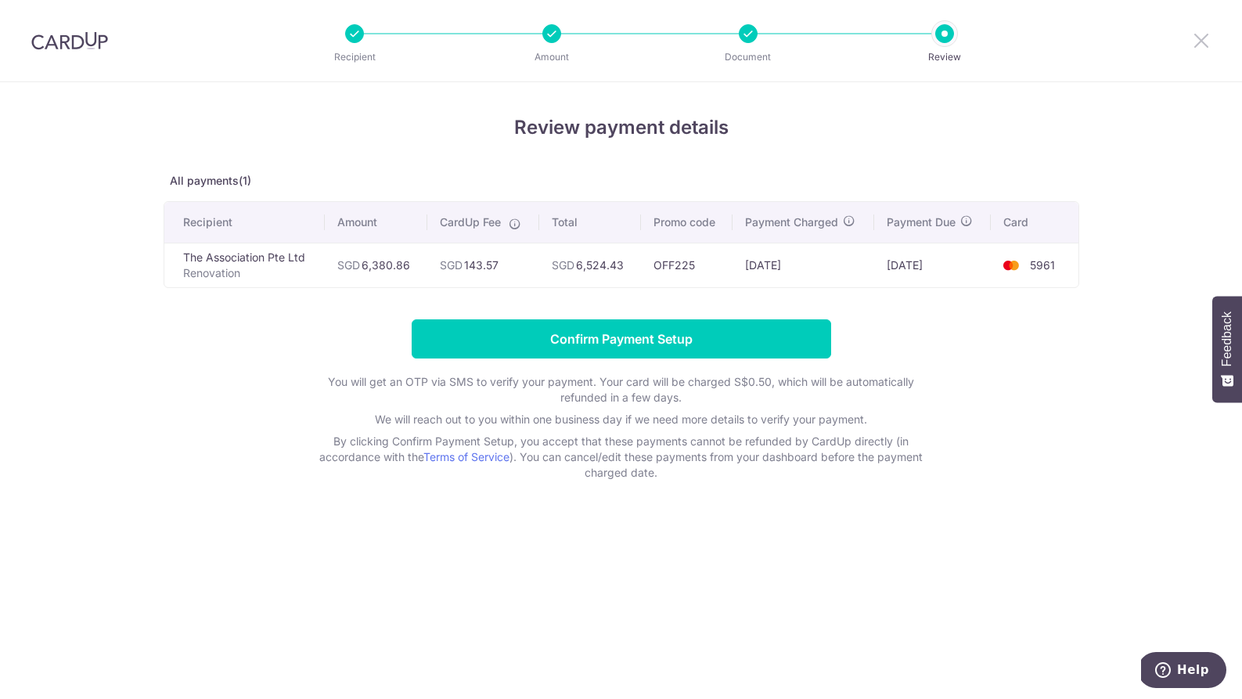
click at [1209, 38] on icon at bounding box center [1201, 41] width 19 height 20
